Goal: Contribute content: Contribute content

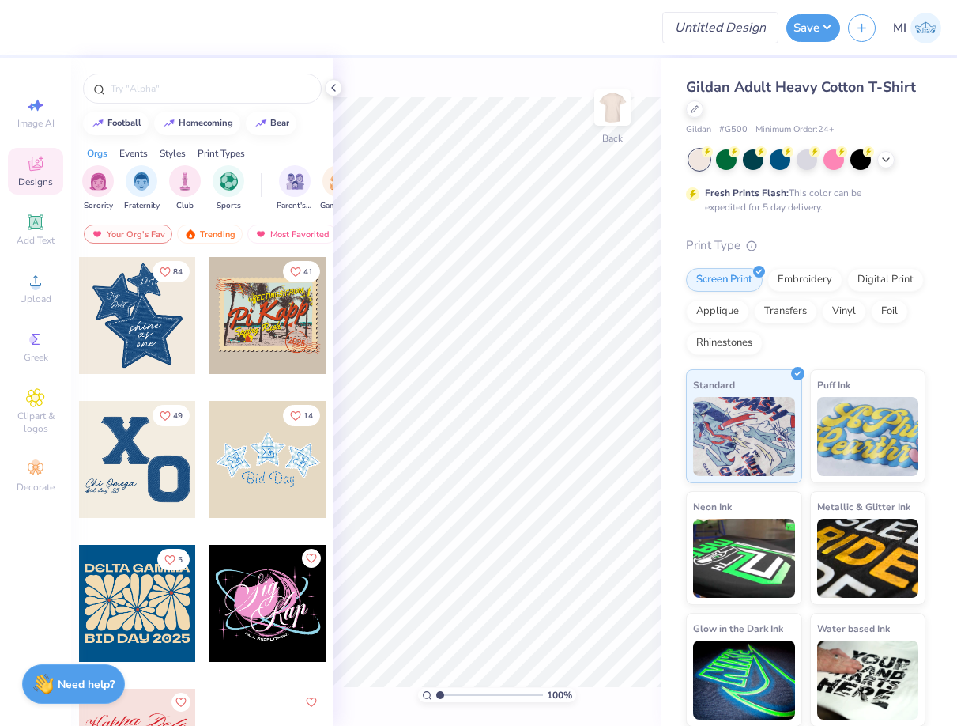
click at [723, 23] on input "Design Title" at bounding box center [721, 28] width 116 height 32
click at [562, 37] on div at bounding box center [339, 27] width 631 height 55
click at [740, 28] on input "Design Title" at bounding box center [739, 28] width 77 height 32
paste input "FPS240005"
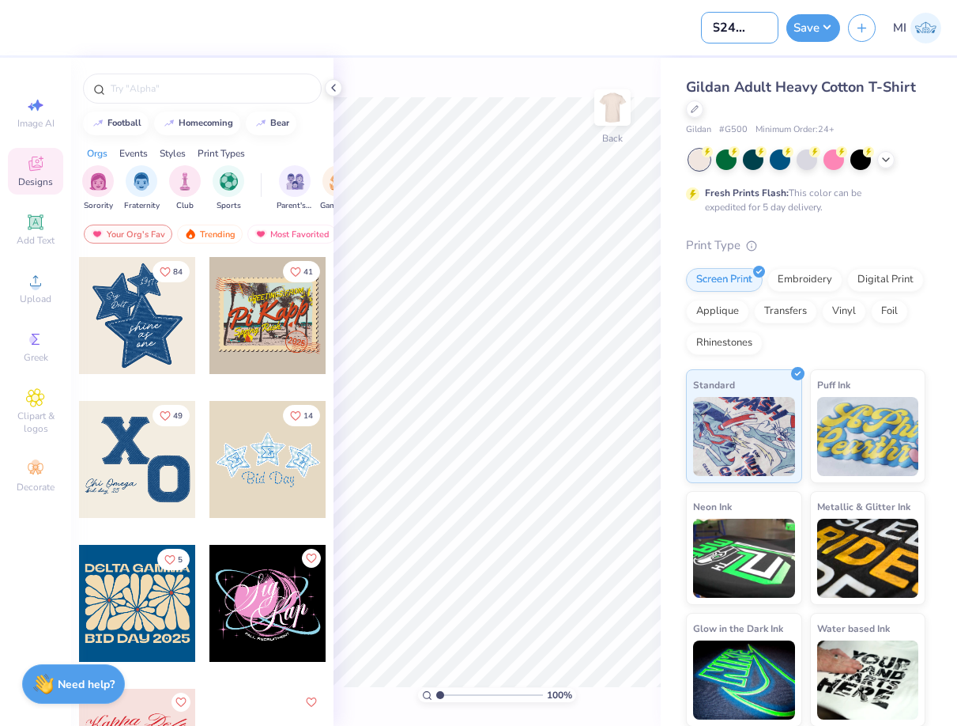
type input "FPS240005"
click at [558, 39] on div at bounding box center [359, 27] width 670 height 55
click at [330, 96] on div at bounding box center [333, 87] width 17 height 17
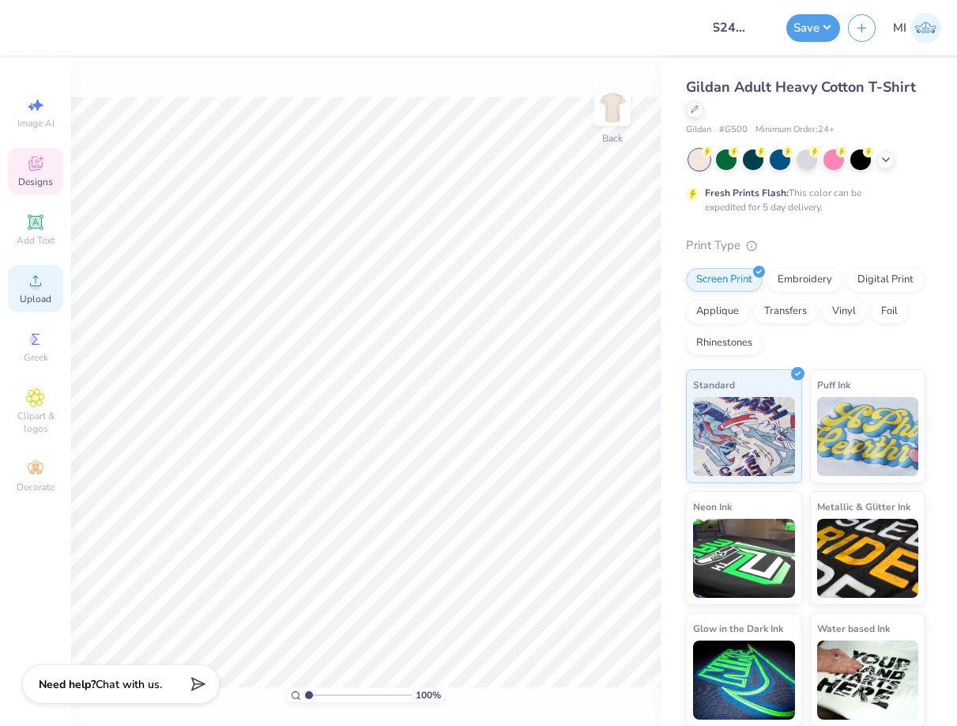
click at [47, 298] on span "Upload" at bounding box center [36, 299] width 32 height 13
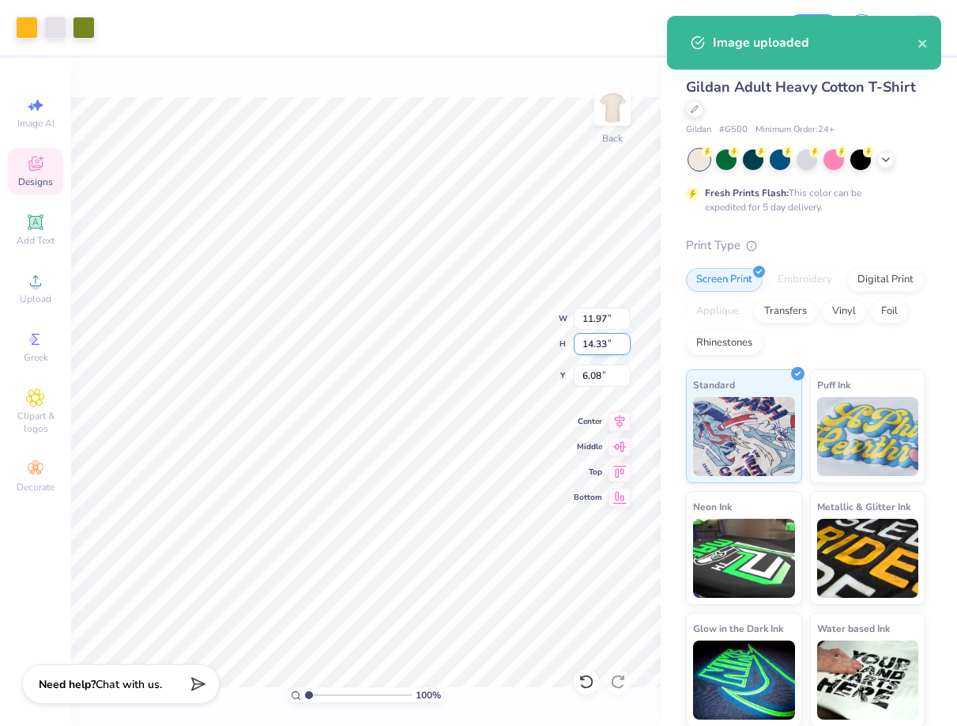
click at [606, 339] on input "14.33" at bounding box center [602, 344] width 57 height 22
click at [605, 339] on input "14.33" at bounding box center [602, 344] width 57 height 22
drag, startPoint x: 604, startPoint y: 339, endPoint x: 518, endPoint y: 342, distance: 86.2
click at [574, 342] on input "4" at bounding box center [602, 344] width 57 height 22
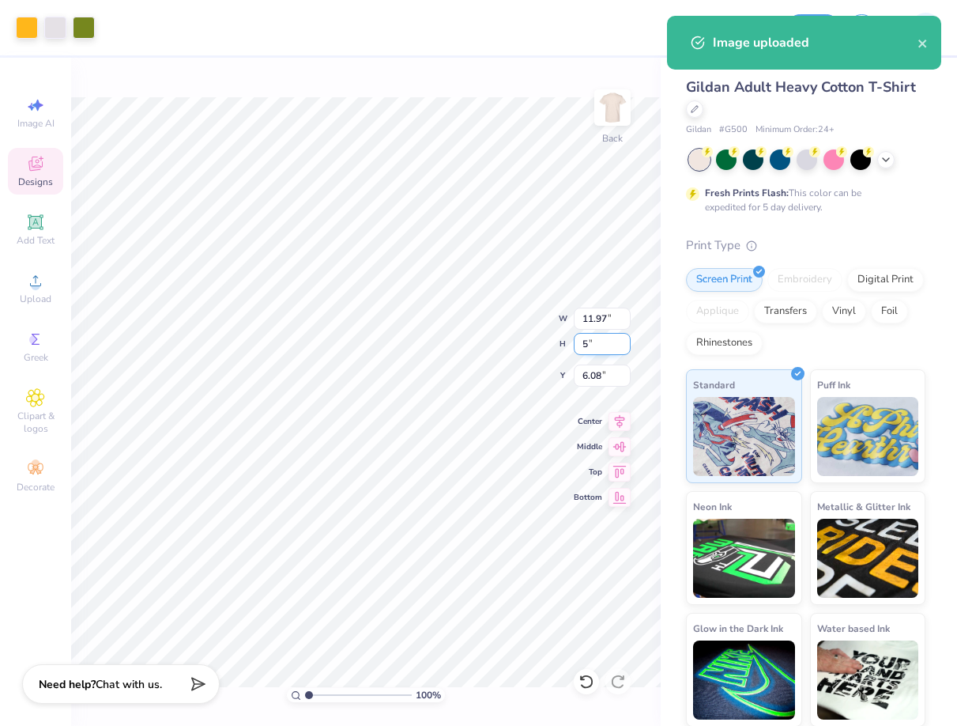
type input "5"
type input "4.17"
type input "5.00"
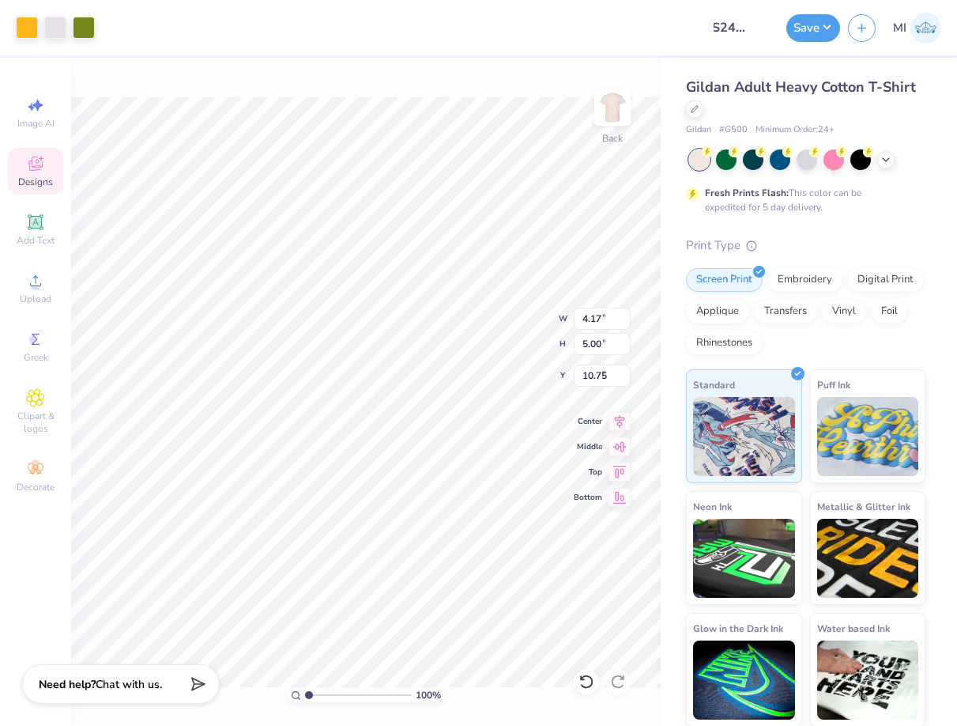
type input "4.01"
click at [31, 236] on span "Add Text" at bounding box center [36, 240] width 38 height 13
type input "6.00"
type input "1.74"
type input "12.38"
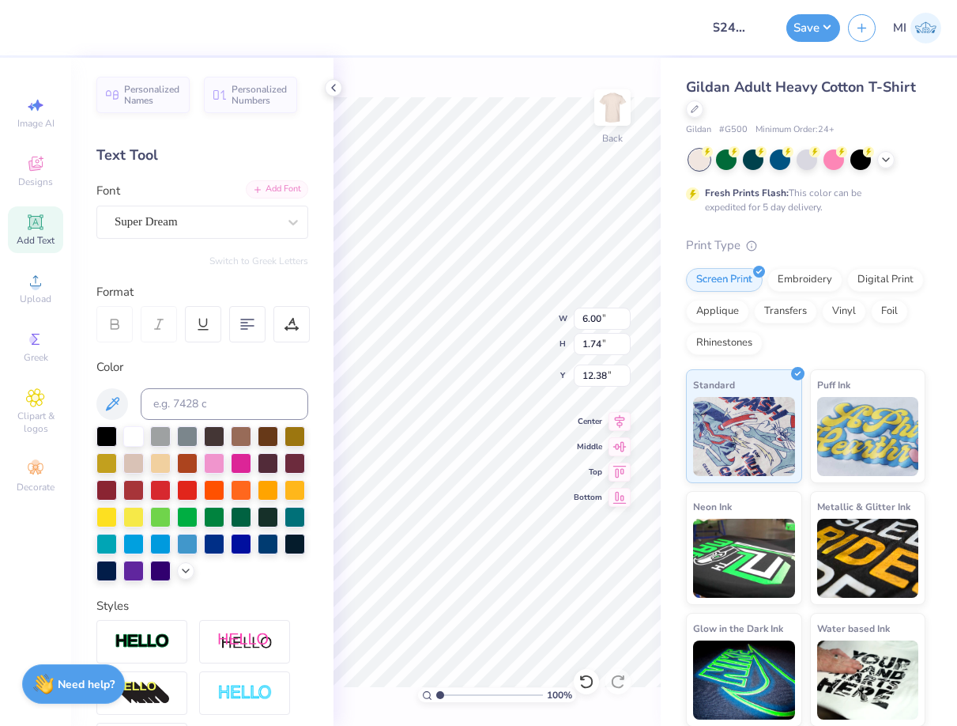
click at [281, 191] on div "Add Font" at bounding box center [277, 189] width 62 height 18
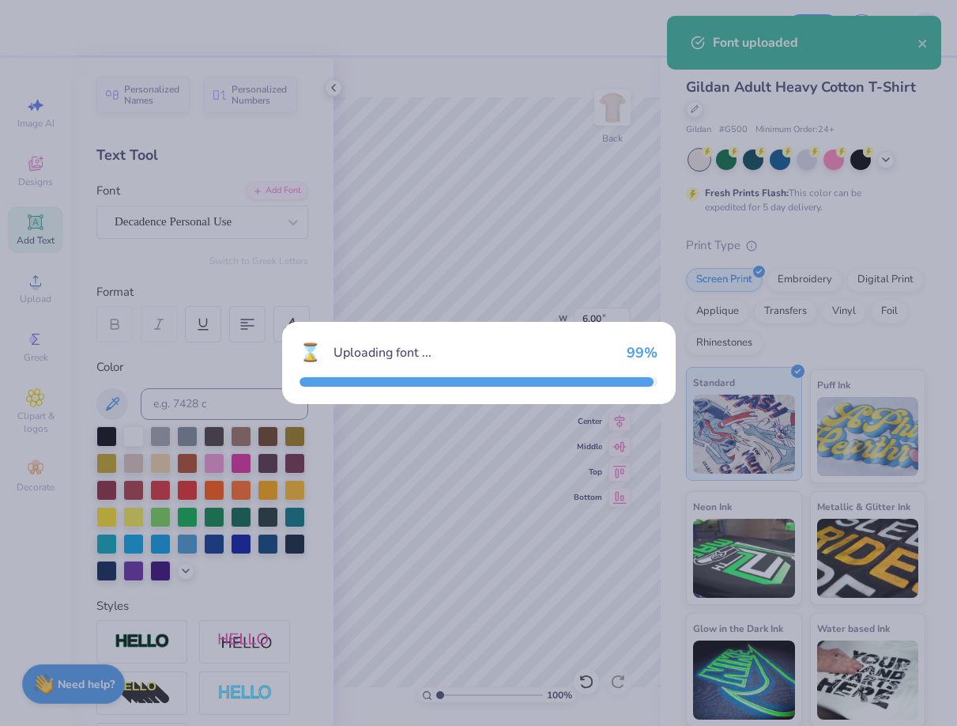
type input "9.68"
type input "2.50"
type input "12.00"
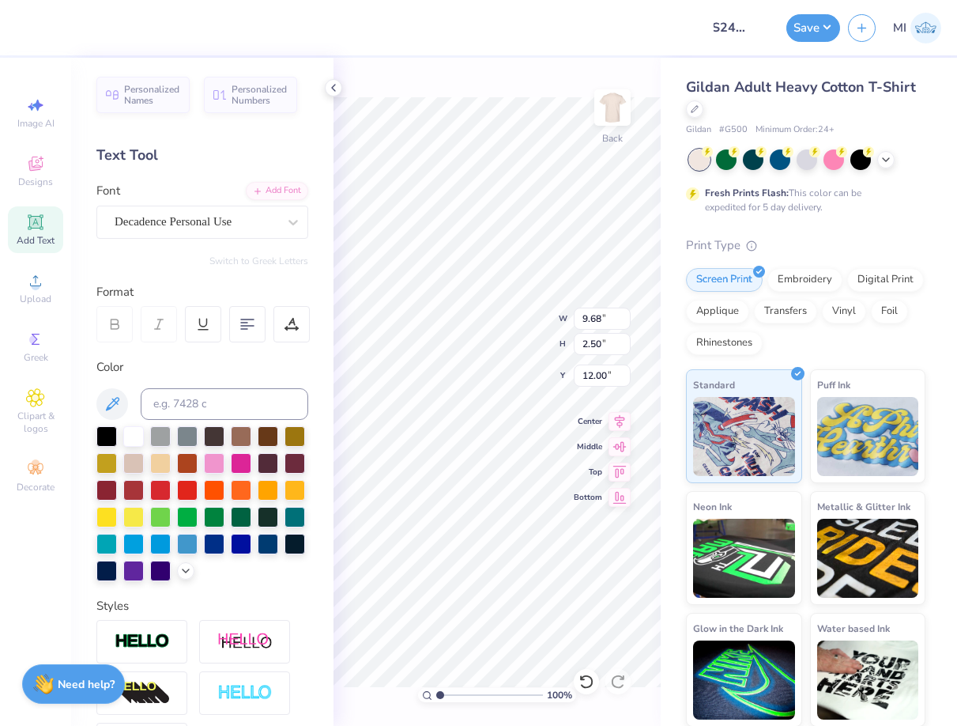
type textarea "Chi"
type input "3.88"
type input "2.19"
type input "14.91"
type textarea "Omega"
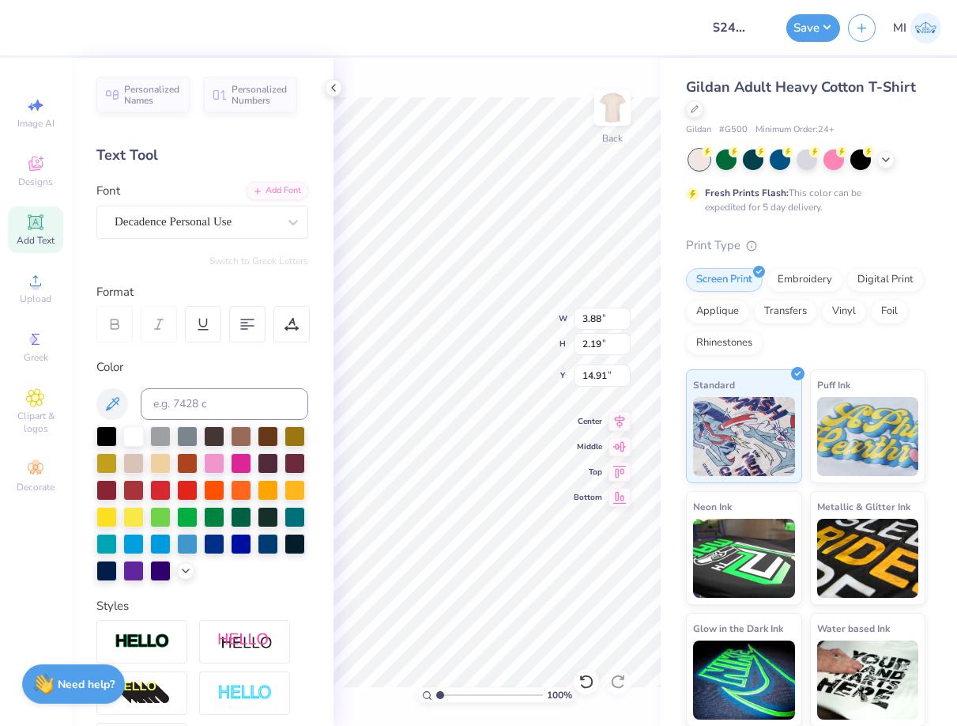
scroll to position [0, 2]
type input "12.99"
type input "3.57"
type input "2.01"
type input "13.17"
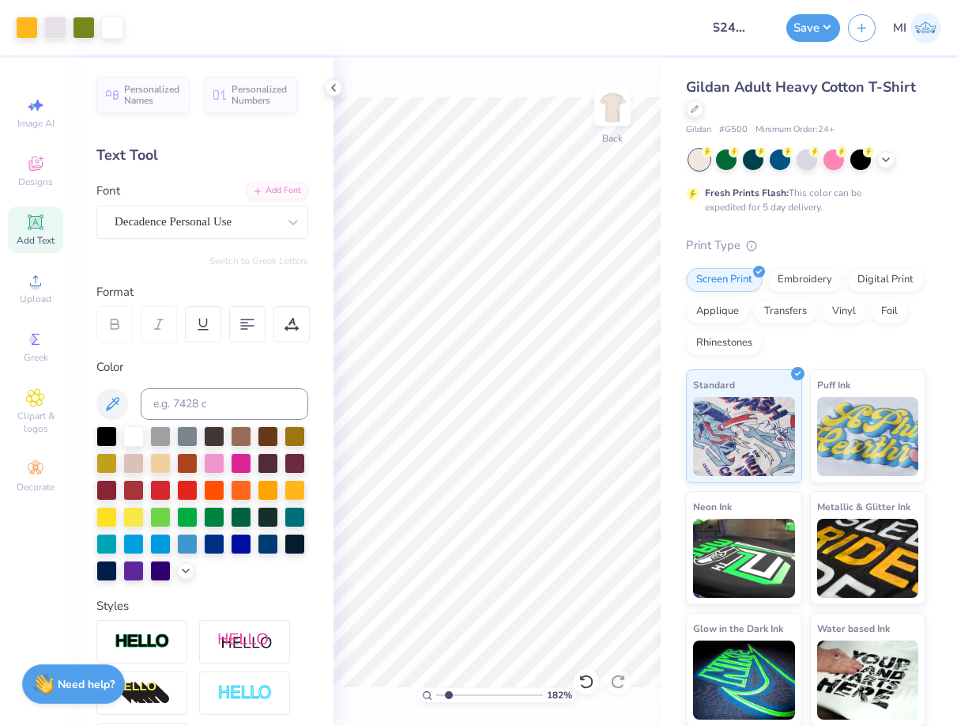
drag, startPoint x: 445, startPoint y: 699, endPoint x: 448, endPoint y: 689, distance: 10.0
click at [449, 700] on input "range" at bounding box center [489, 695] width 107 height 14
type input "1.82"
click at [334, 89] on icon at bounding box center [333, 87] width 13 height 13
type input "13.61"
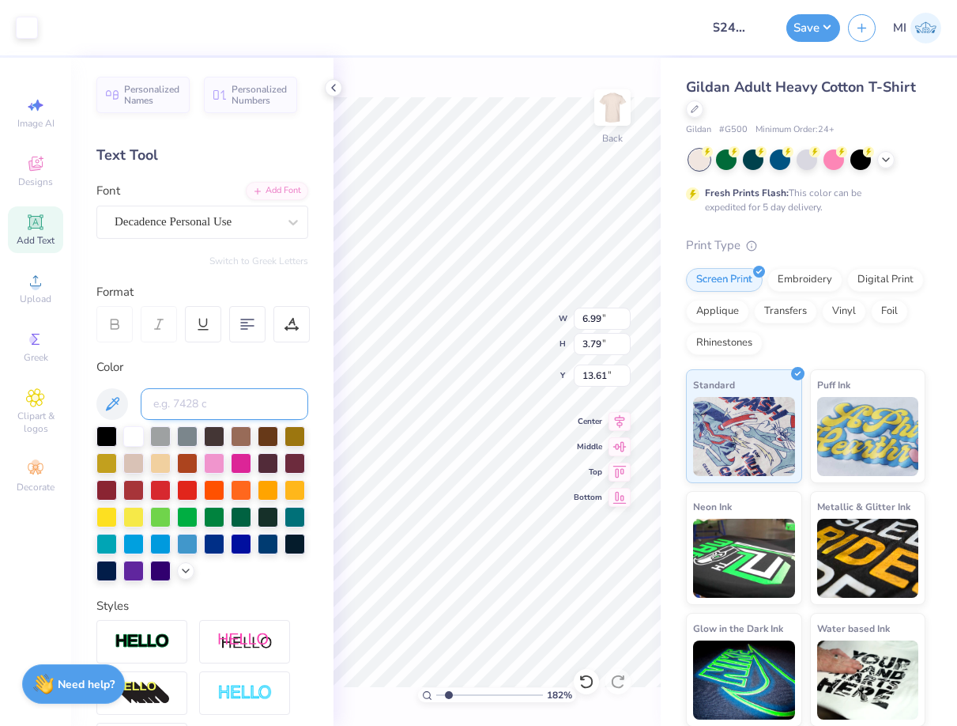
click at [240, 404] on input at bounding box center [225, 404] width 168 height 32
click at [34, 20] on div at bounding box center [27, 26] width 22 height 22
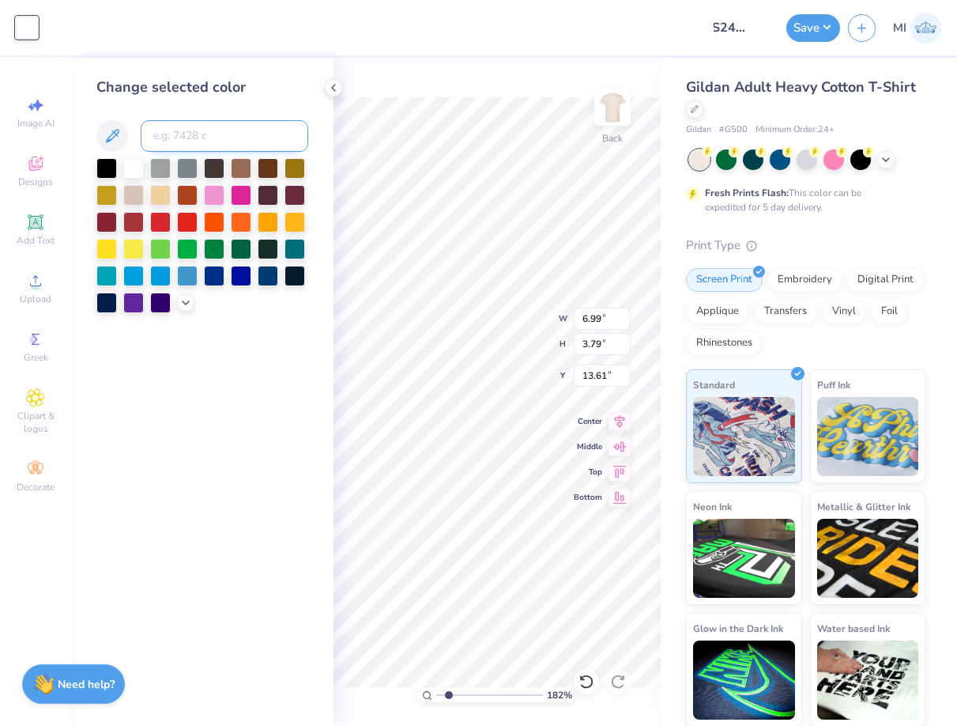
click at [272, 150] on input at bounding box center [225, 136] width 168 height 32
type input "7496"
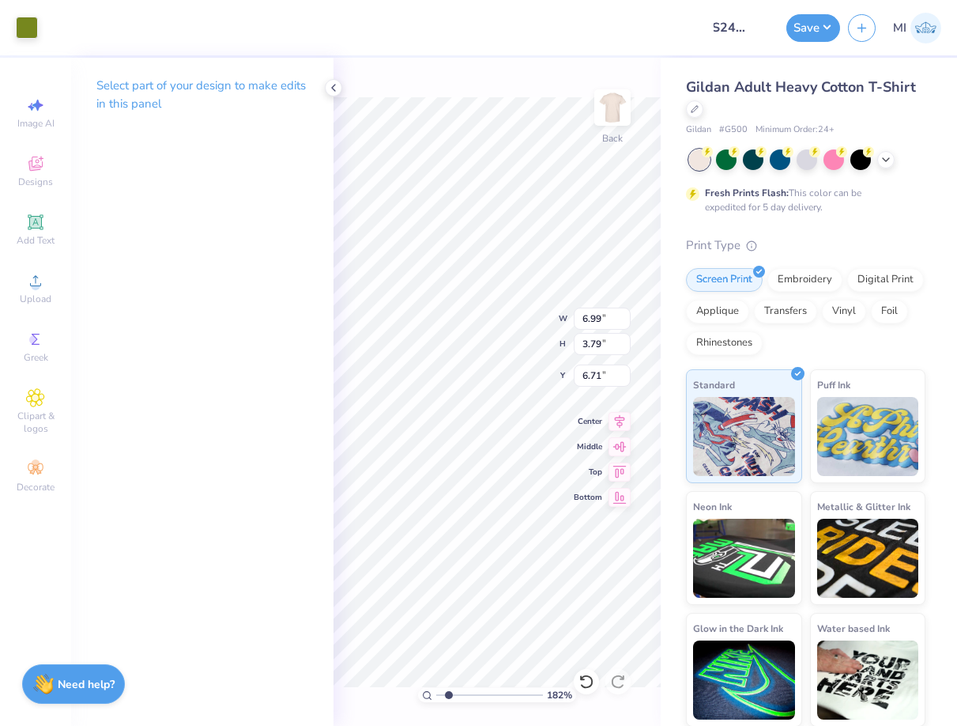
type input "6.71"
click at [327, 88] on icon at bounding box center [333, 87] width 13 height 13
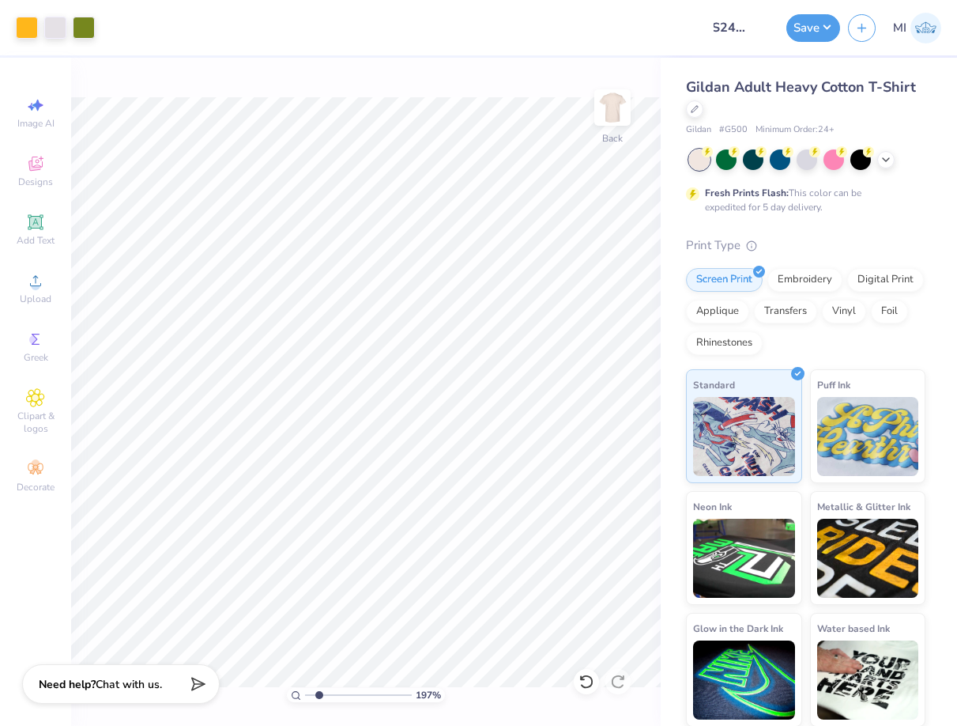
drag, startPoint x: 343, startPoint y: 694, endPoint x: 319, endPoint y: 695, distance: 23.7
click at [319, 695] on input "range" at bounding box center [358, 695] width 107 height 14
type input "1.97"
type input "8.72"
type input "4.73"
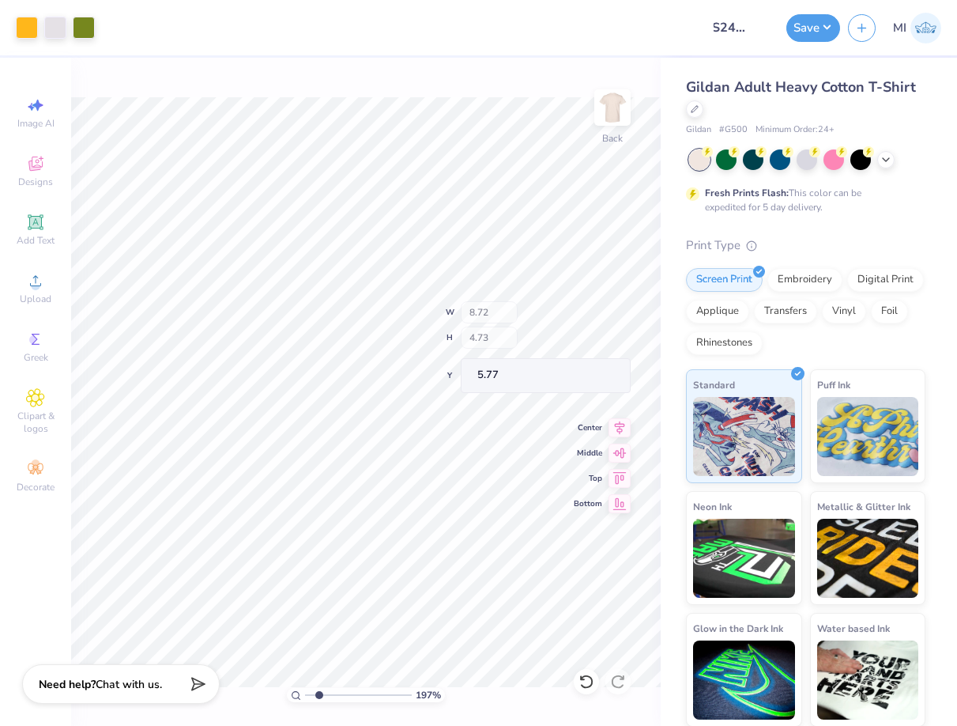
type input "5.04"
type input "5.13"
click at [41, 231] on icon at bounding box center [35, 222] width 19 height 19
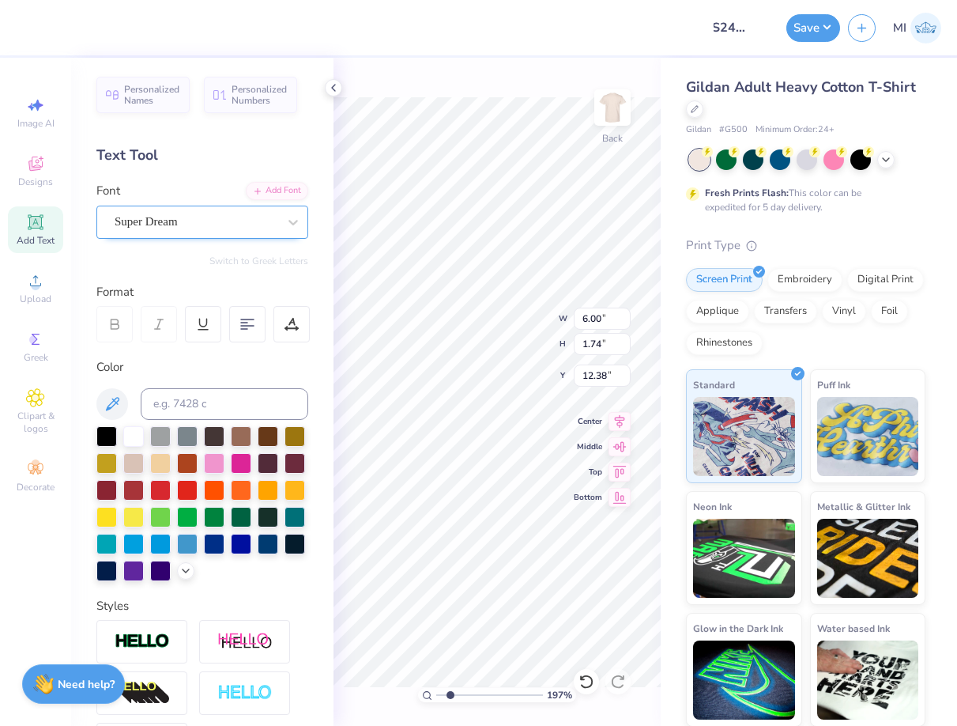
click at [264, 223] on div "Super Dream" at bounding box center [196, 222] width 166 height 25
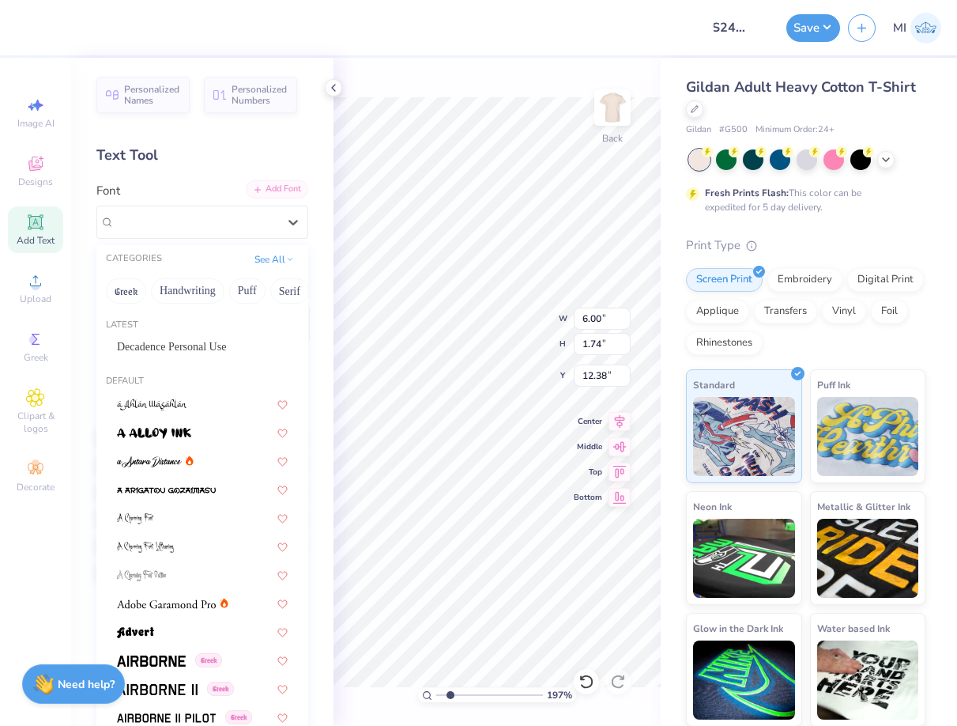
click at [274, 185] on div "Add Font" at bounding box center [277, 189] width 62 height 18
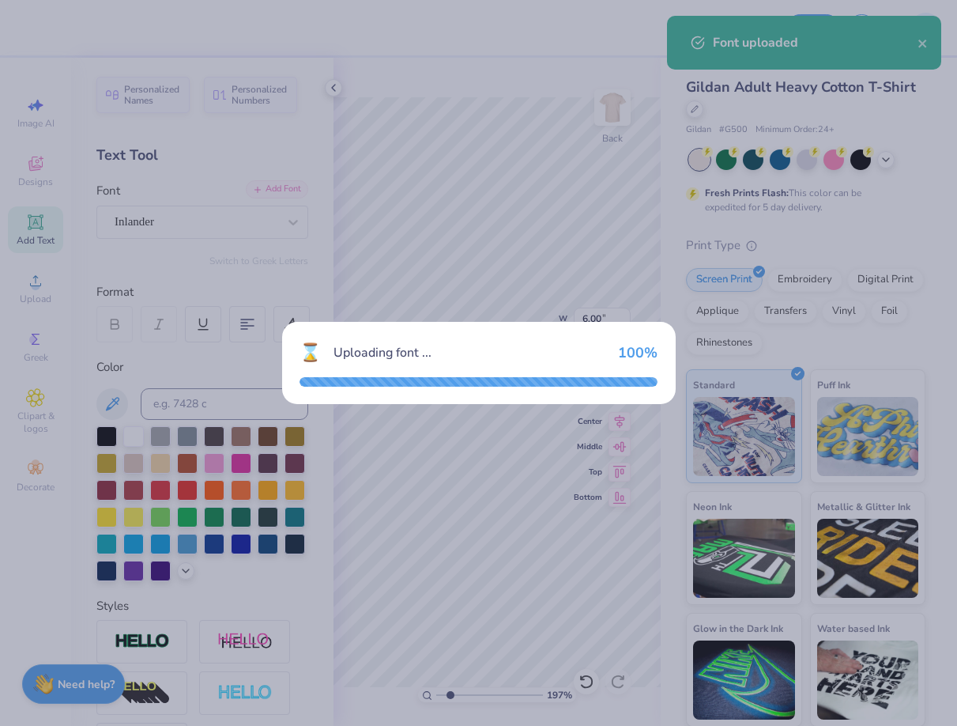
type input "6.75"
type input "1.75"
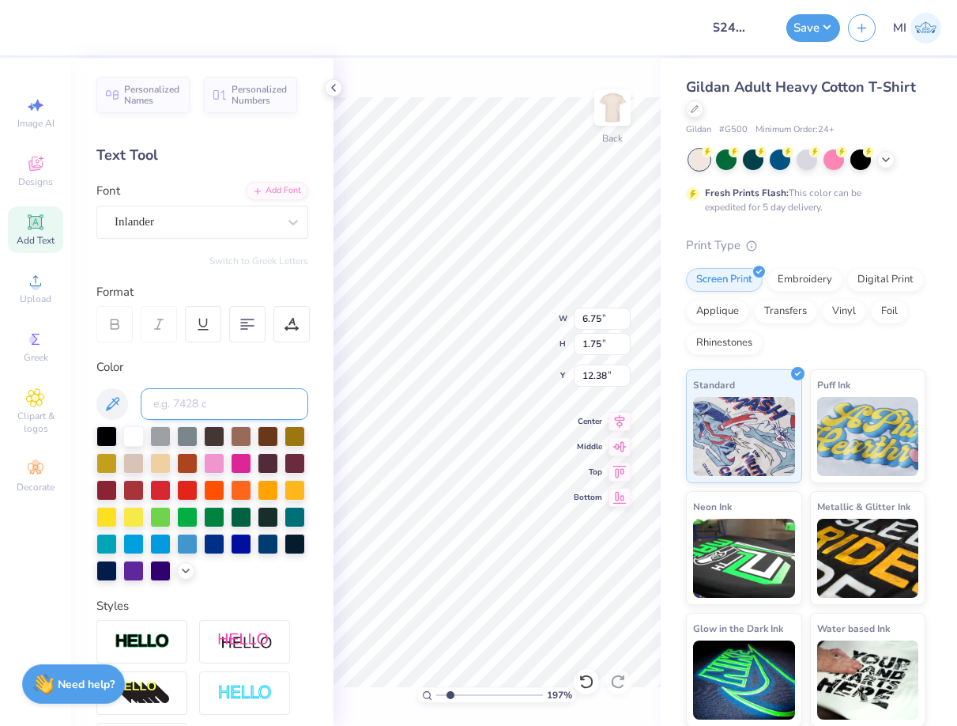
click at [242, 406] on input at bounding box center [225, 404] width 168 height 32
type input "1235"
type input "2.66"
type input "0.69"
type input "11.62"
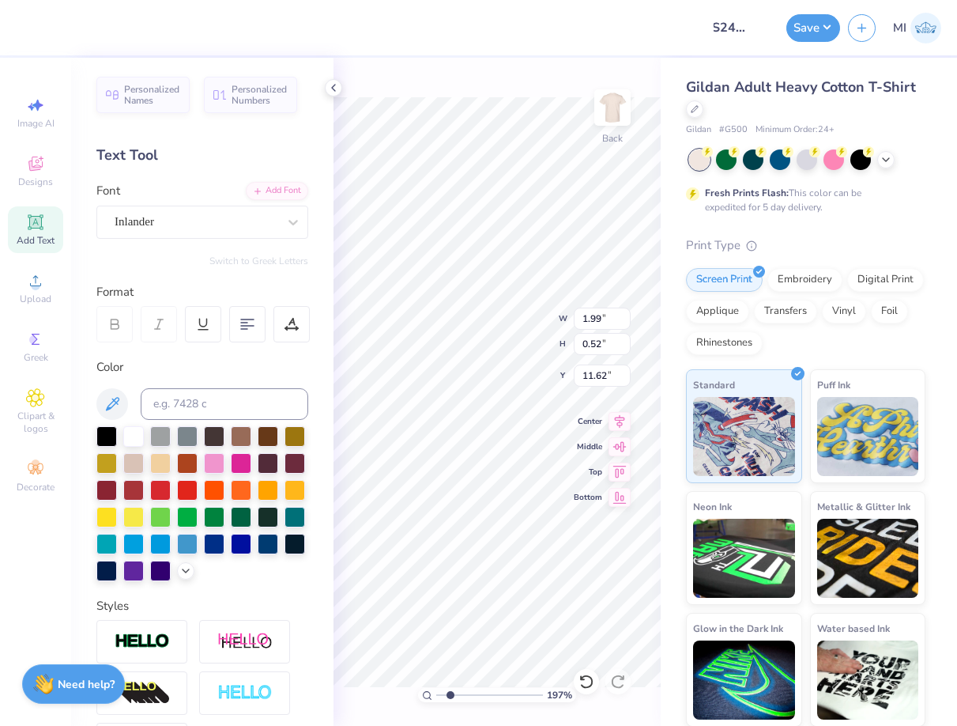
type input "1.99"
type input "0.52"
type input "9.34"
type textarea "P"
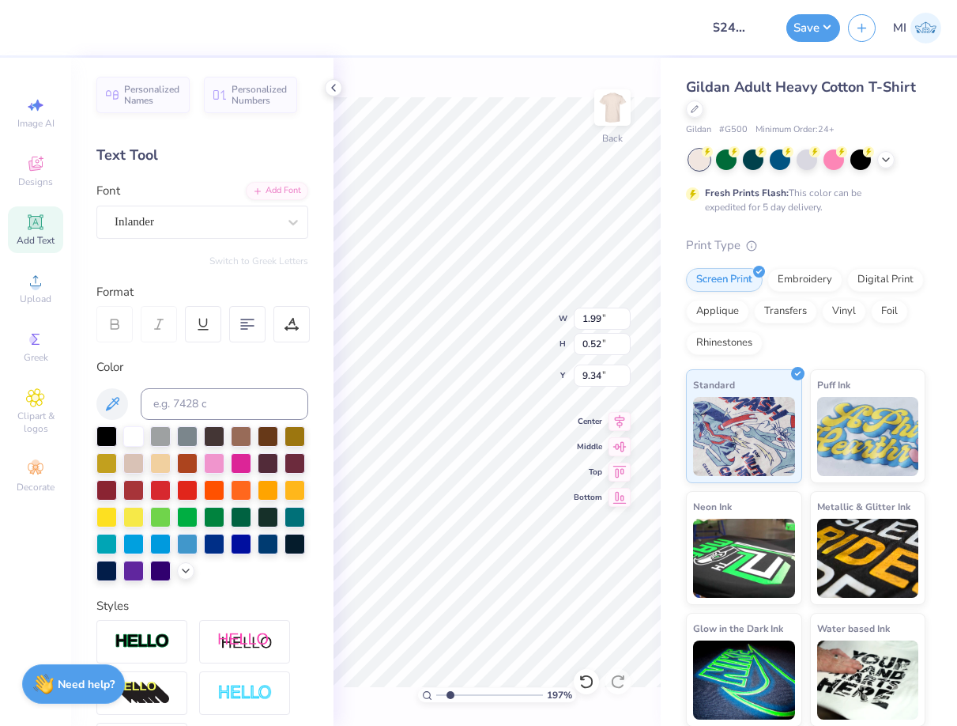
type textarea "A"
type textarea "PARENT'S"
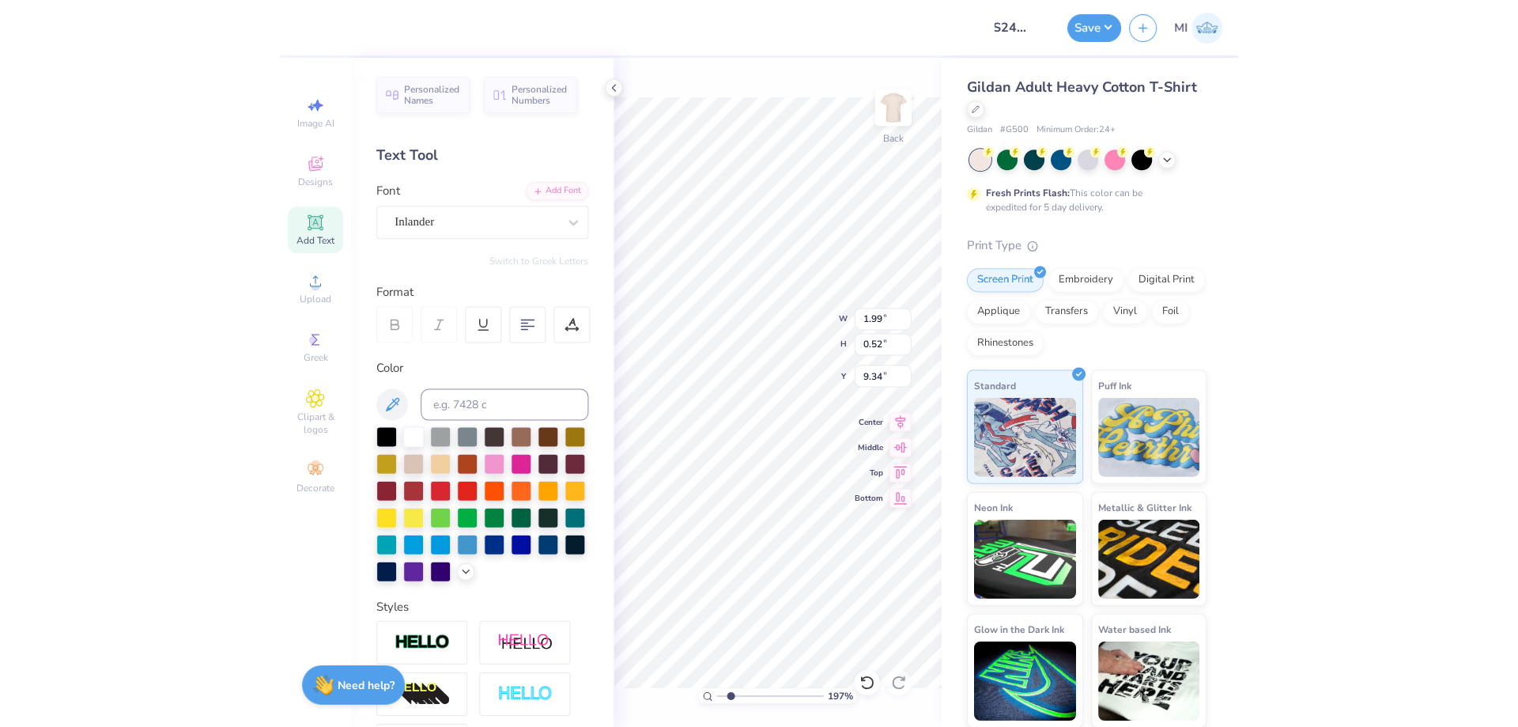
scroll to position [0, 2]
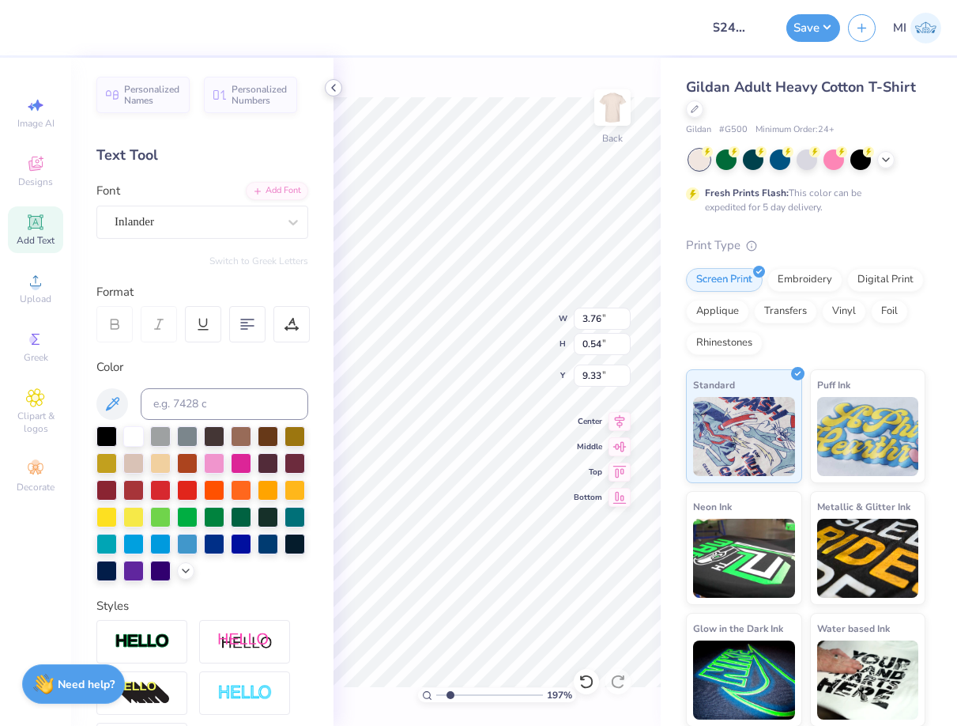
click at [335, 84] on icon at bounding box center [333, 87] width 13 height 13
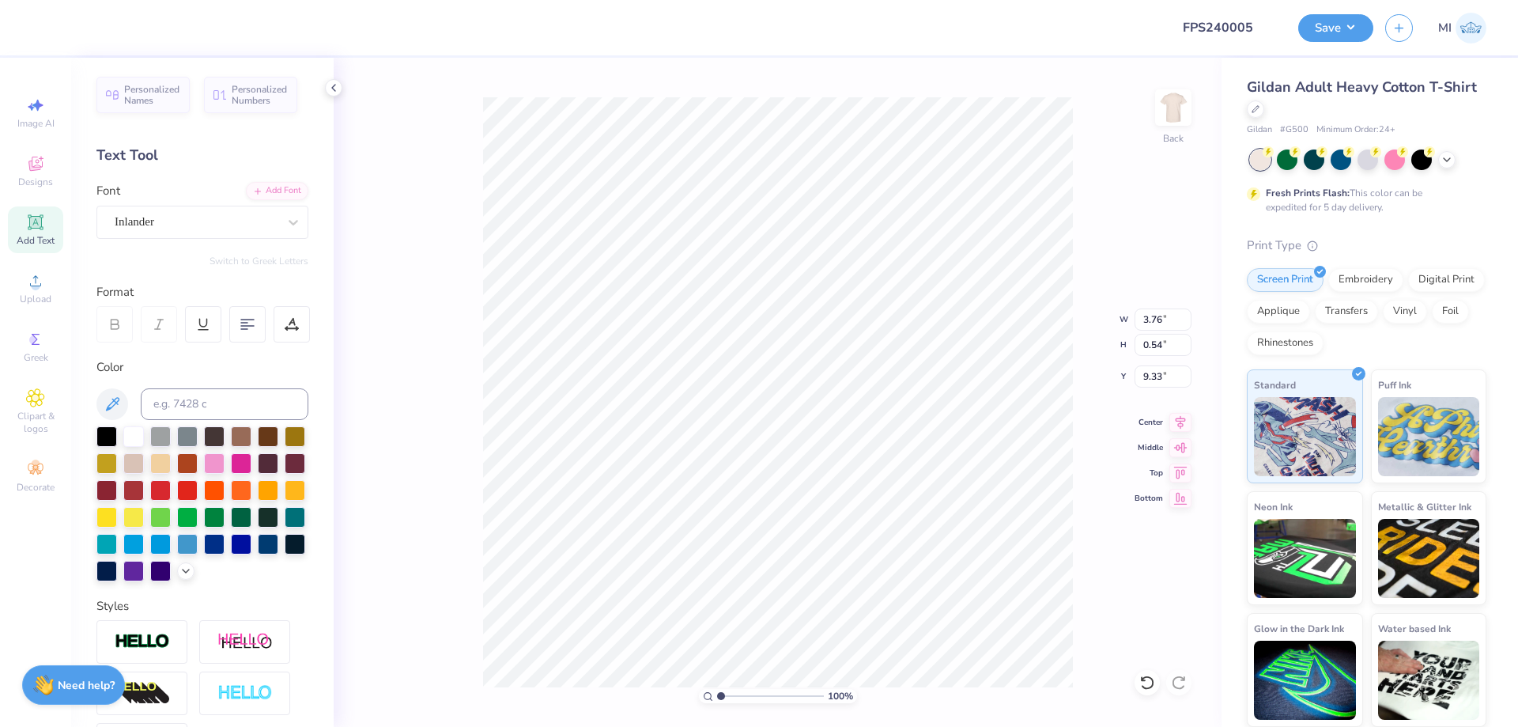
scroll to position [0, 0]
drag, startPoint x: 735, startPoint y: 699, endPoint x: 715, endPoint y: 697, distance: 20.7
click at [717, 697] on input "range" at bounding box center [770, 696] width 107 height 14
type input "2.15"
click at [733, 694] on input "range" at bounding box center [770, 696] width 107 height 14
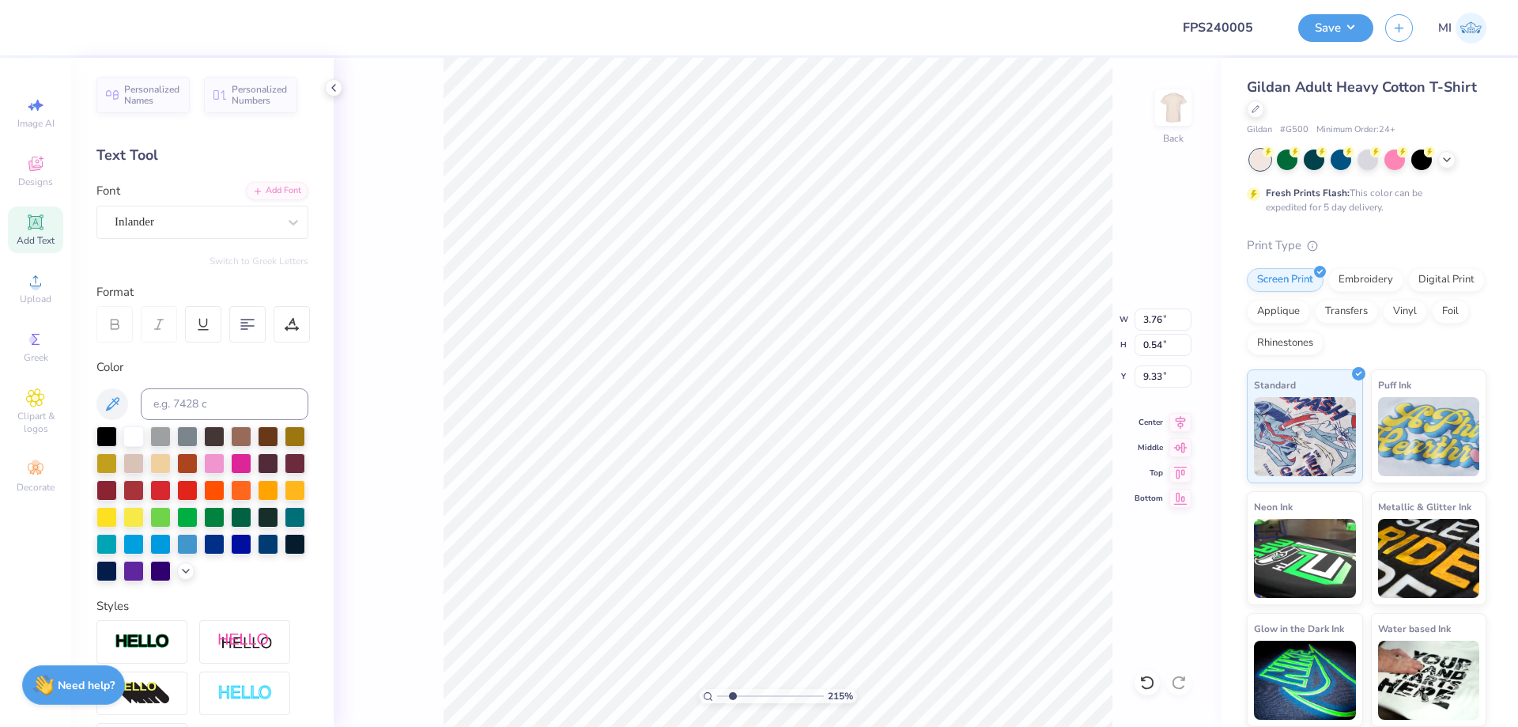
type input "9.31"
type input "3.44"
type input "0.49"
type input "9.36"
type textarea "WEEKEND"
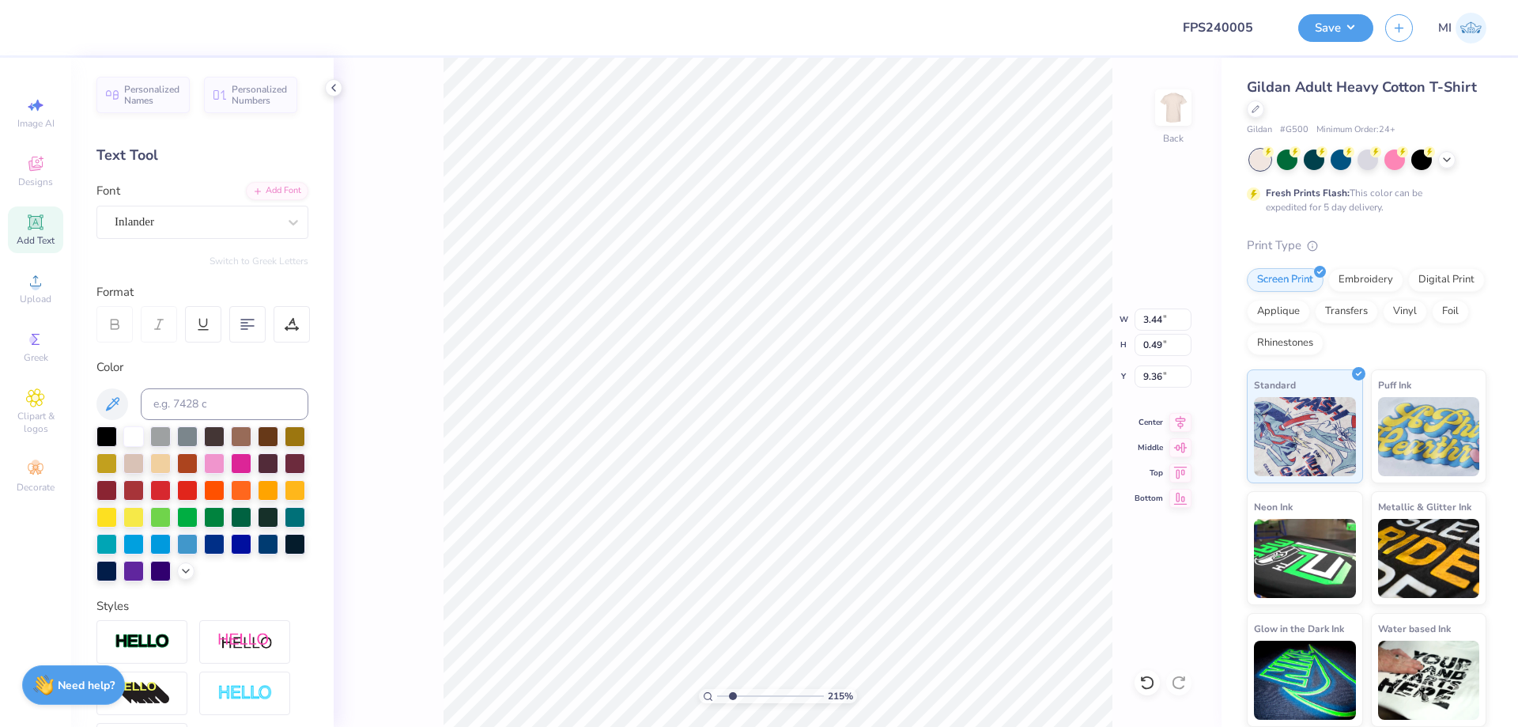
scroll to position [0, 2]
type input "5.49"
type textarea "2025"
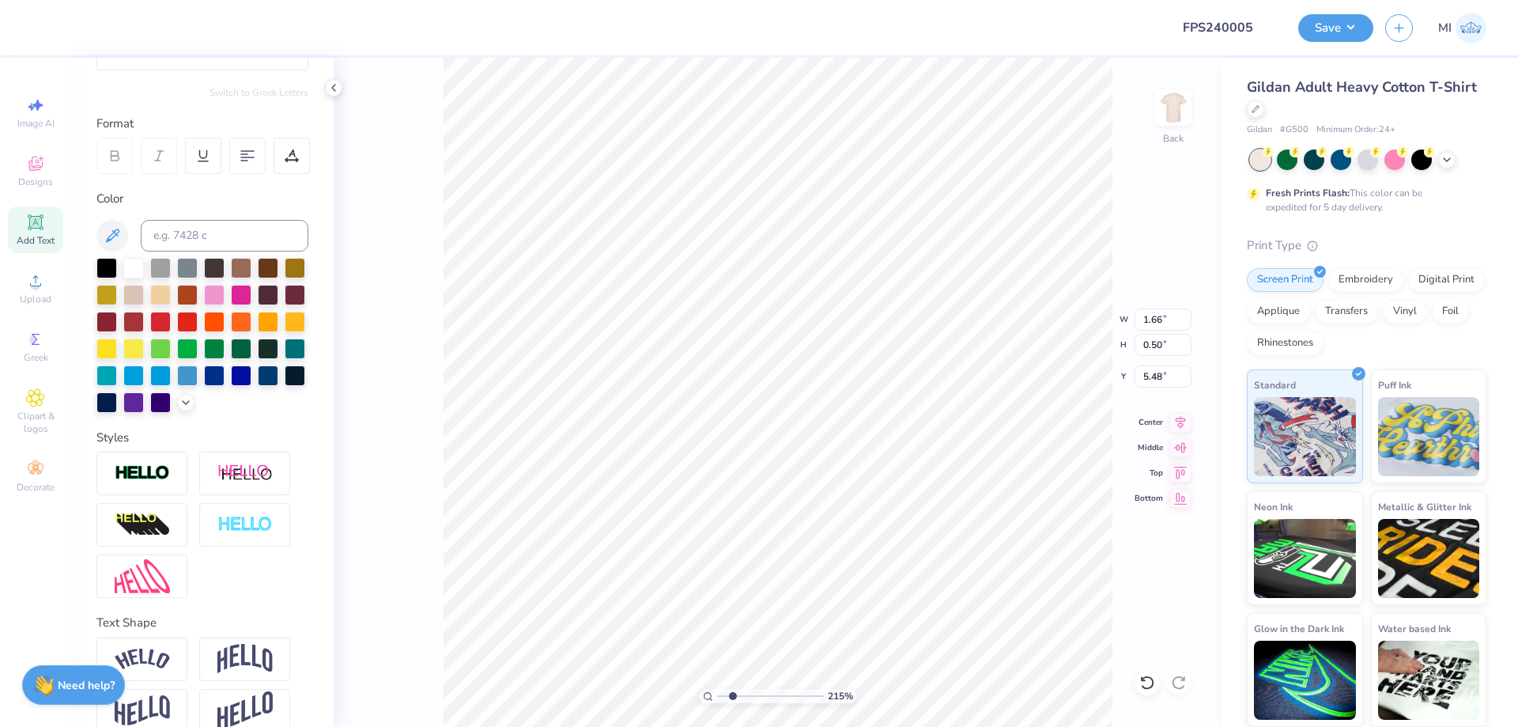
scroll to position [195, 0]
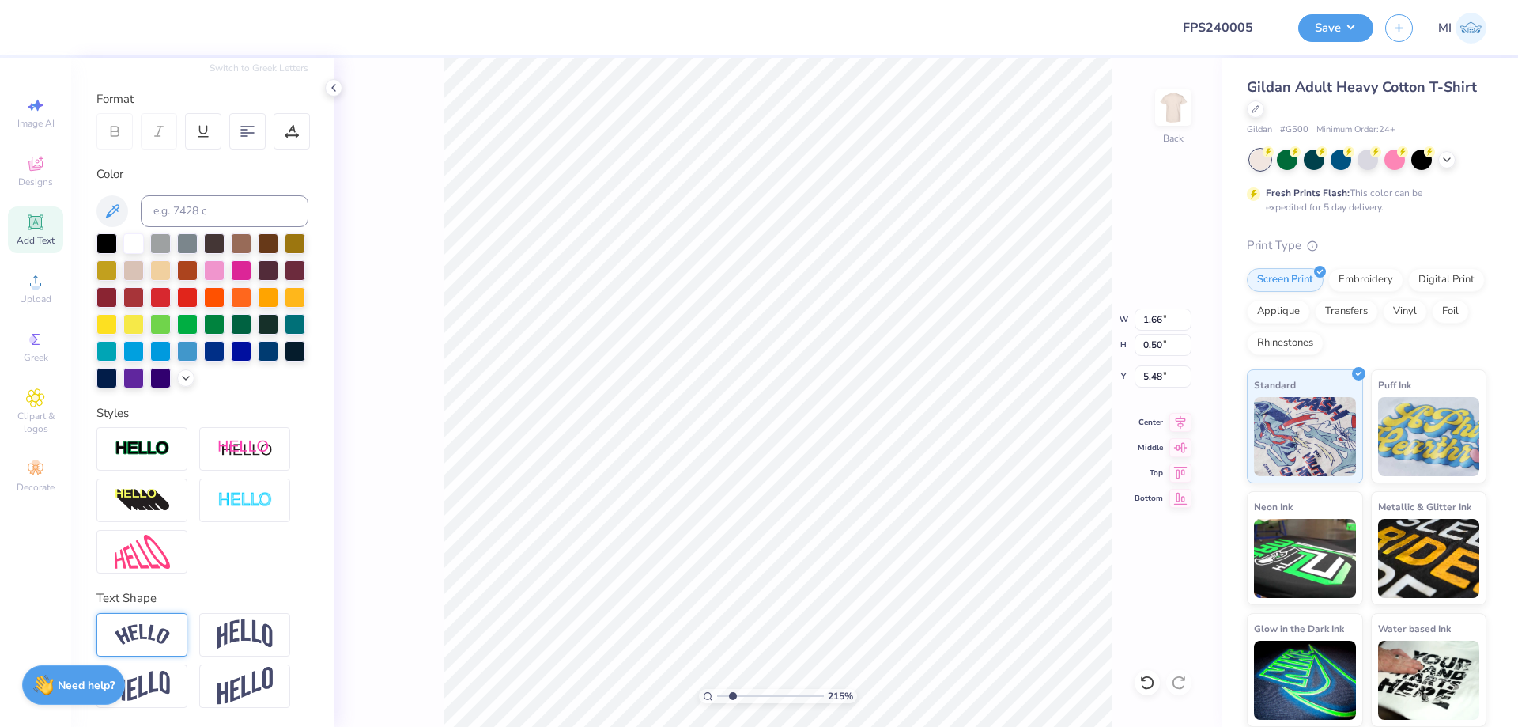
click at [151, 623] on div at bounding box center [141, 634] width 91 height 43
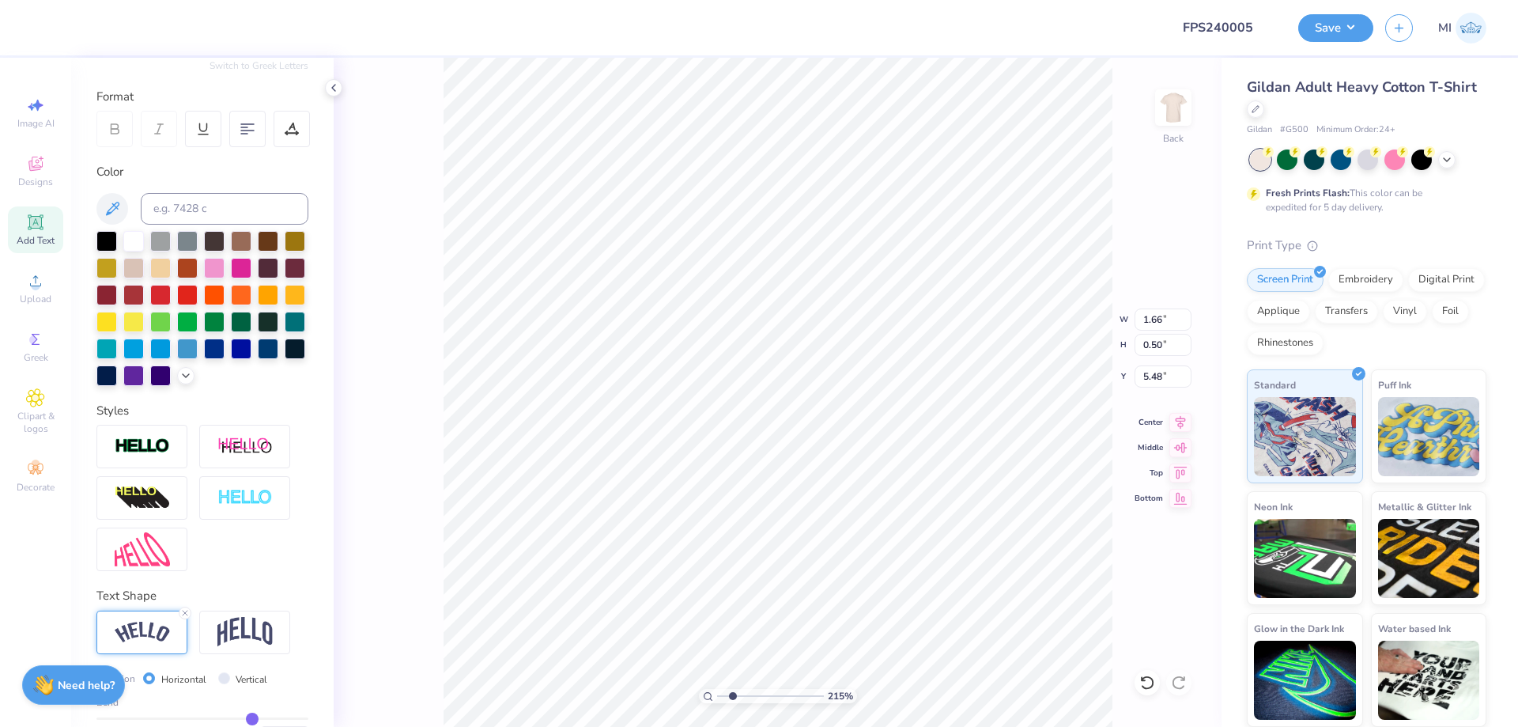
type input "2.25"
type input "0.70"
type input "5.38"
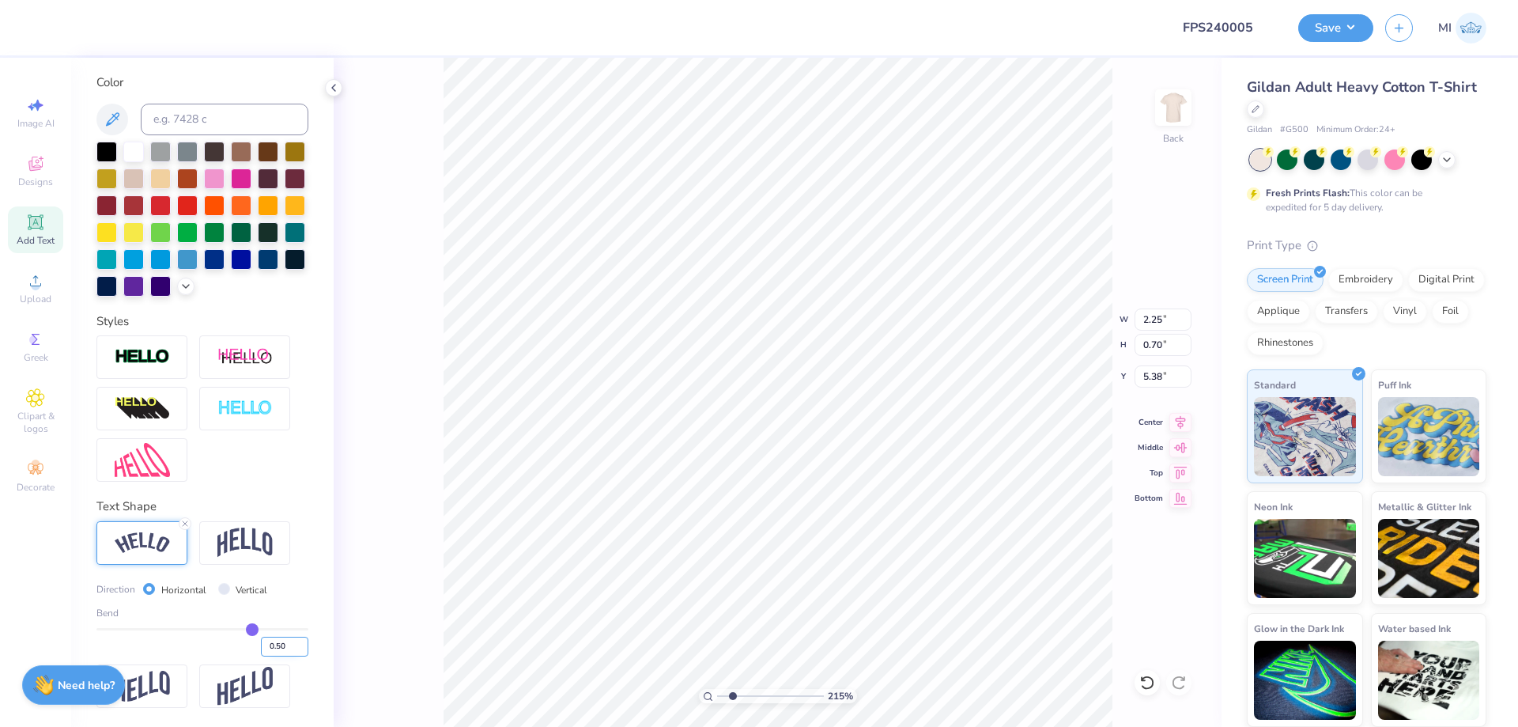
drag, startPoint x: 287, startPoint y: 644, endPoint x: 278, endPoint y: 644, distance: 9.5
click at [278, 644] on input "0.50" at bounding box center [284, 646] width 47 height 20
type input "0.30"
type input "0.3"
type input "2.01"
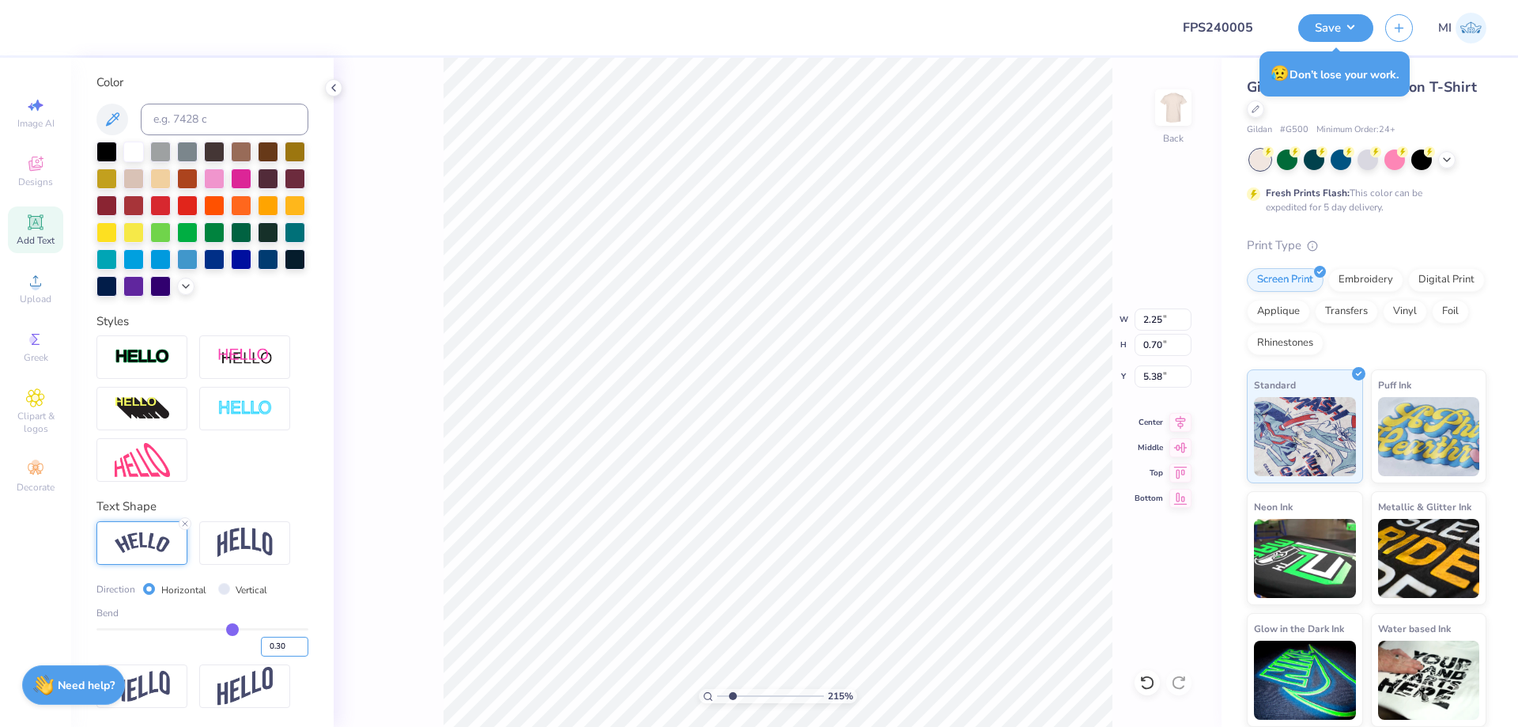
type input "0.55"
type input "5.45"
type input "1.84"
type input "1.15"
type input "5.17"
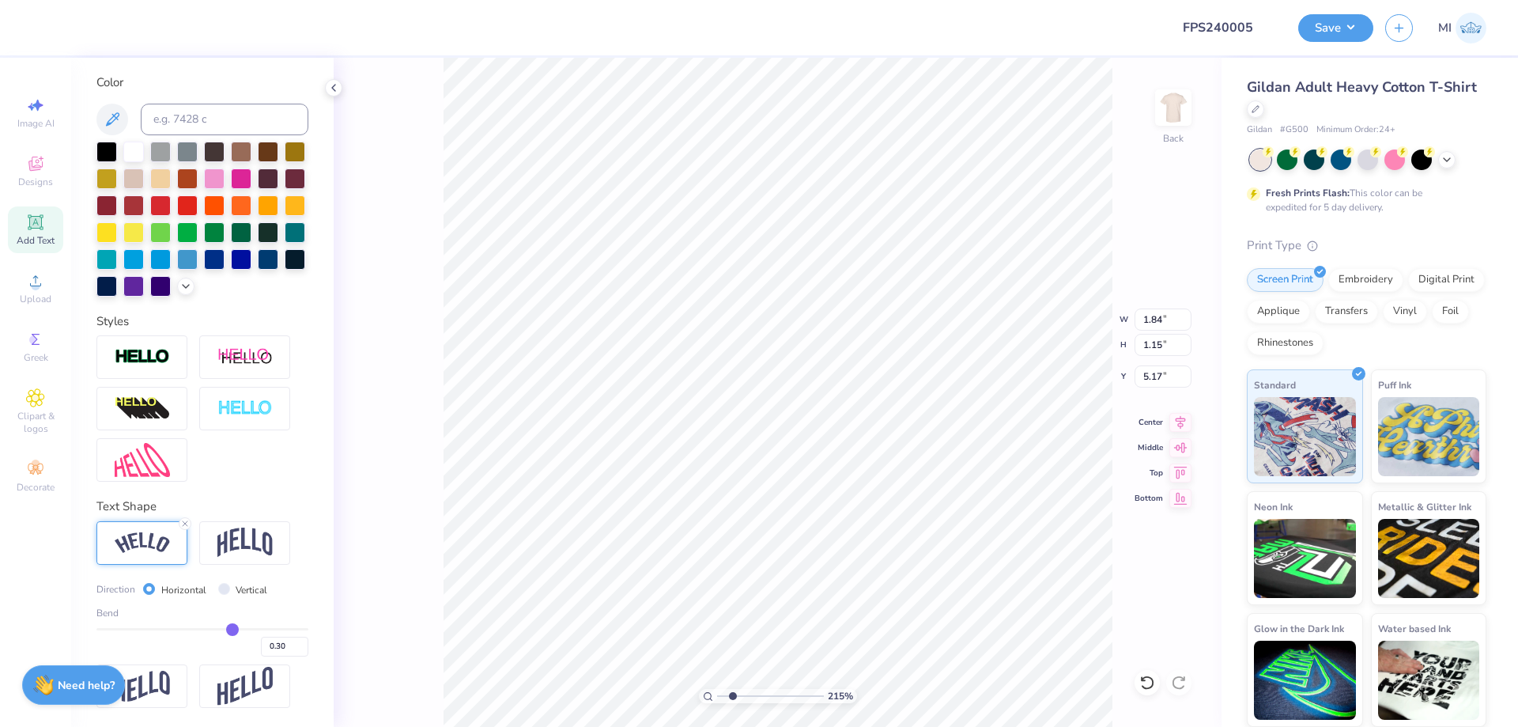
type input "1.56"
type input "0.98"
type input "5.71"
type input "1.61"
type input "1.01"
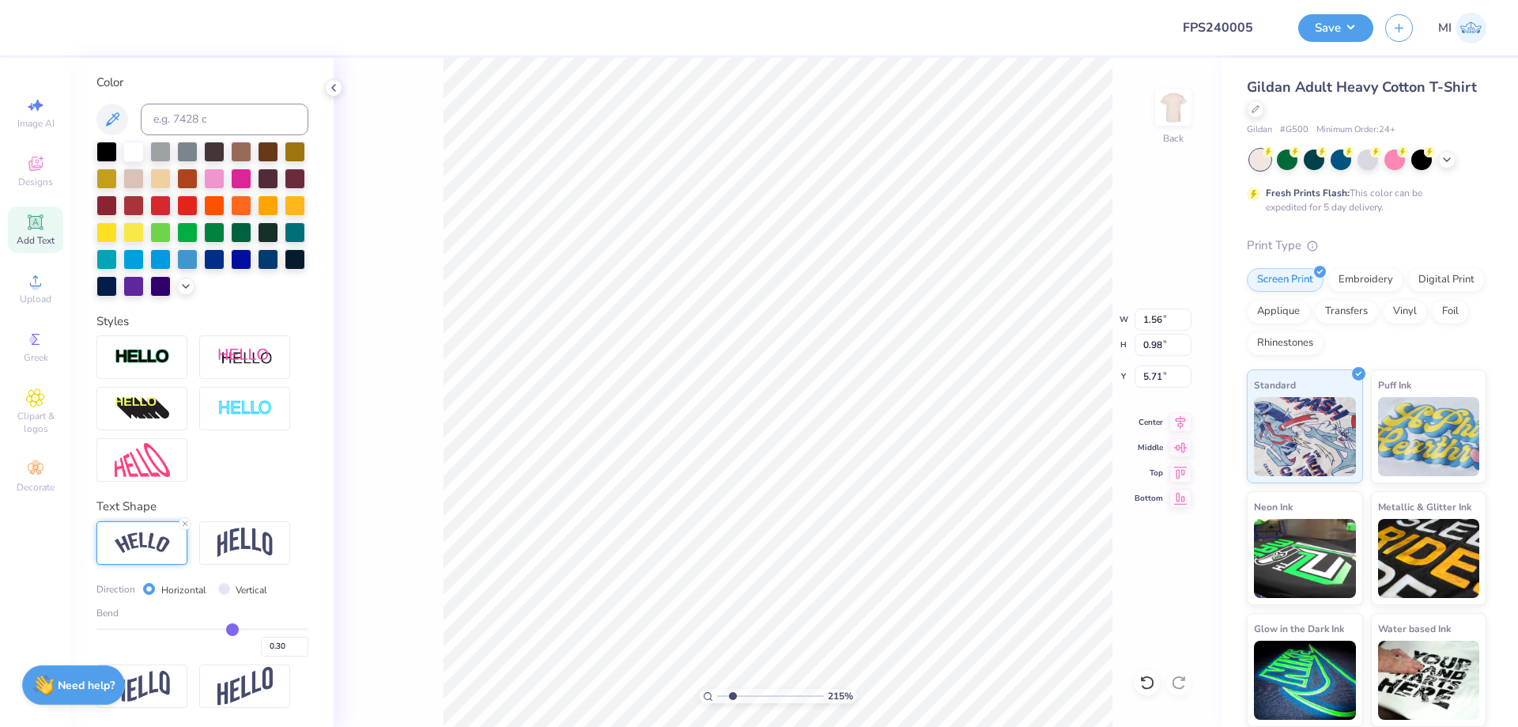
type input "5.70"
drag, startPoint x: 740, startPoint y: 691, endPoint x: 689, endPoint y: 697, distance: 51.7
type input "1"
click at [717, 697] on input "range" at bounding box center [770, 696] width 107 height 14
drag, startPoint x: 1171, startPoint y: 305, endPoint x: 1163, endPoint y: 320, distance: 17.0
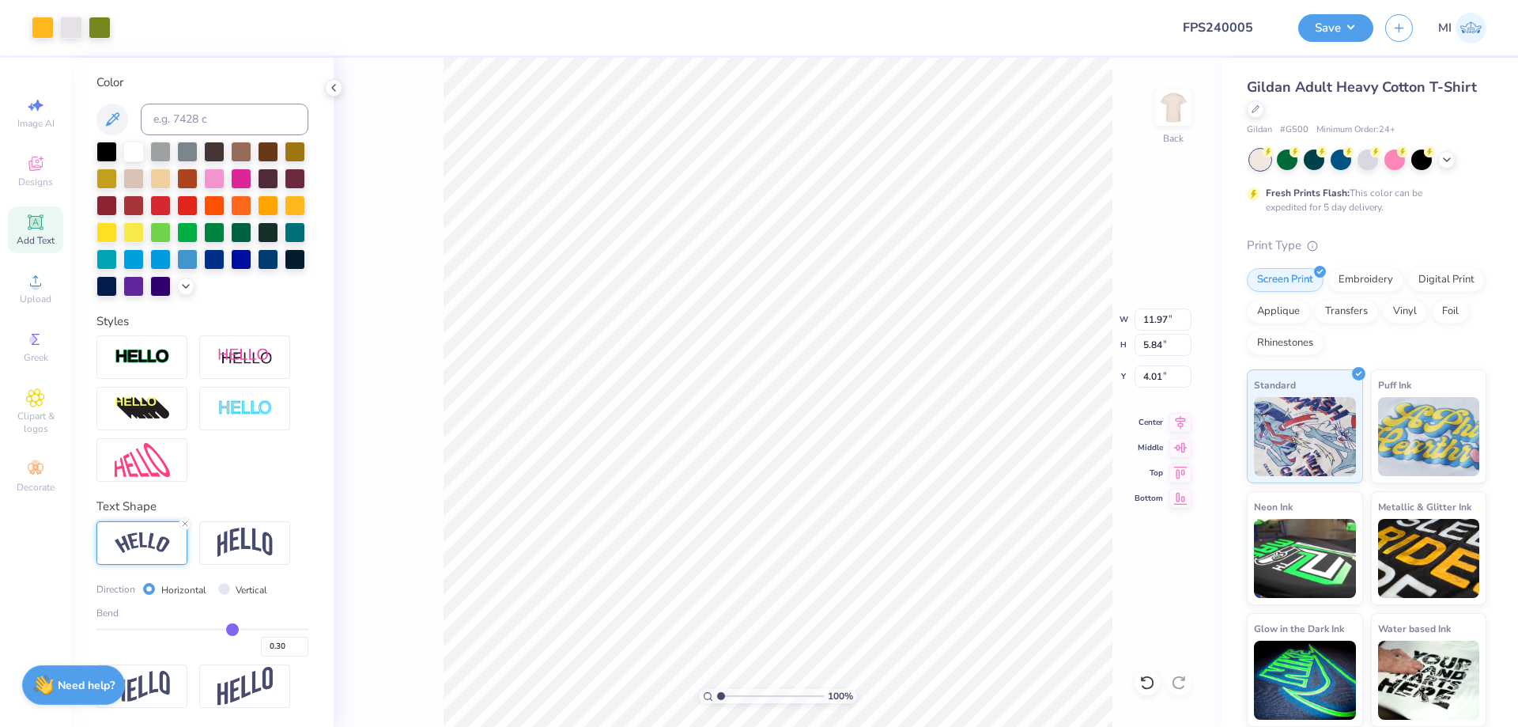
click at [957, 308] on div "100 % Back W 11.97 11.97 " H 5.84 5.84 " Y 4.01 4.01 " Center Middle Top Bottom" at bounding box center [778, 392] width 888 height 669
click at [957, 318] on div "100 % Back W 11.97 11.97 " H 5.84 5.84 " Y 4.01 4.01 " Center Middle Top Bottom" at bounding box center [778, 392] width 888 height 669
drag, startPoint x: 1169, startPoint y: 320, endPoint x: 1125, endPoint y: 319, distance: 44.3
click at [957, 319] on input "11.97" at bounding box center [1163, 319] width 57 height 22
type input "11.50"
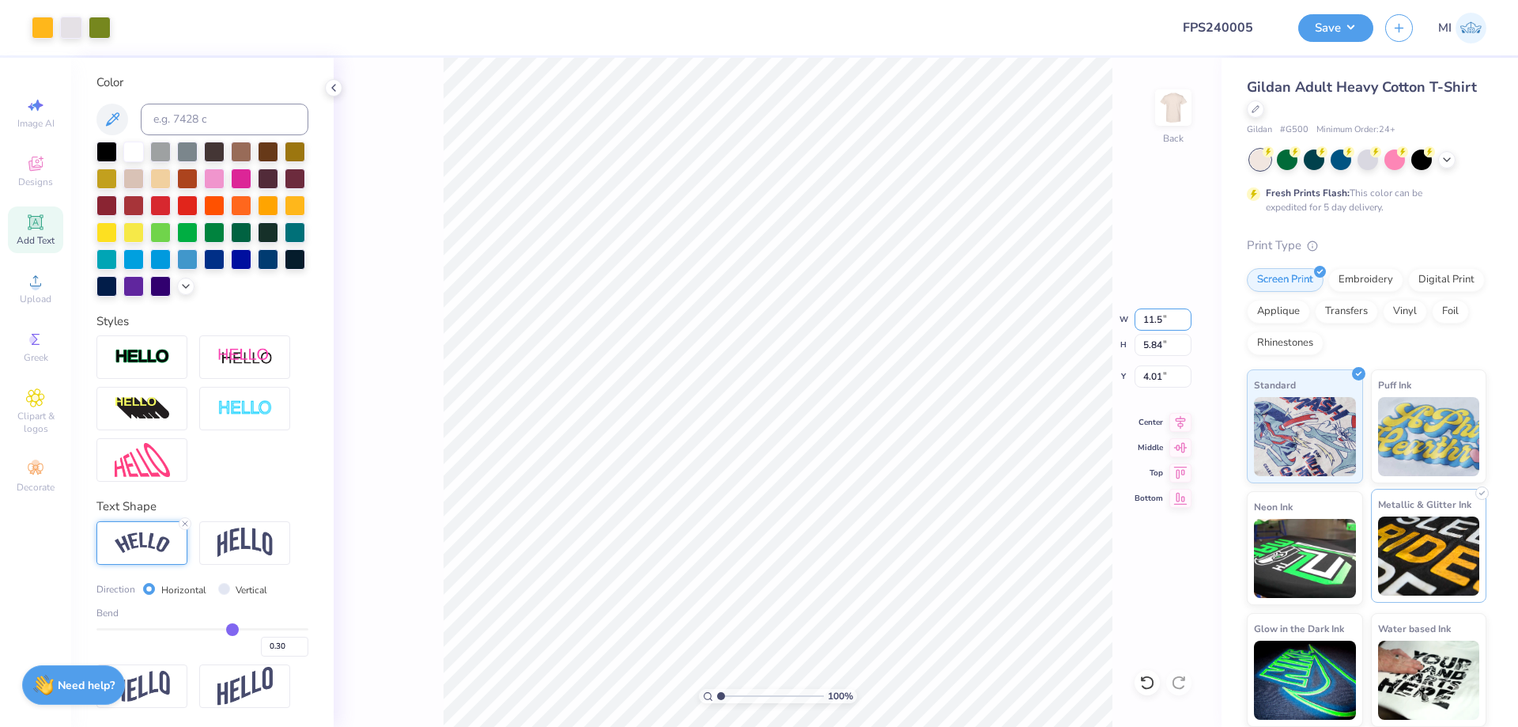
type input "5.61"
click at [957, 379] on input "4.12" at bounding box center [1163, 376] width 57 height 22
type input "3.00"
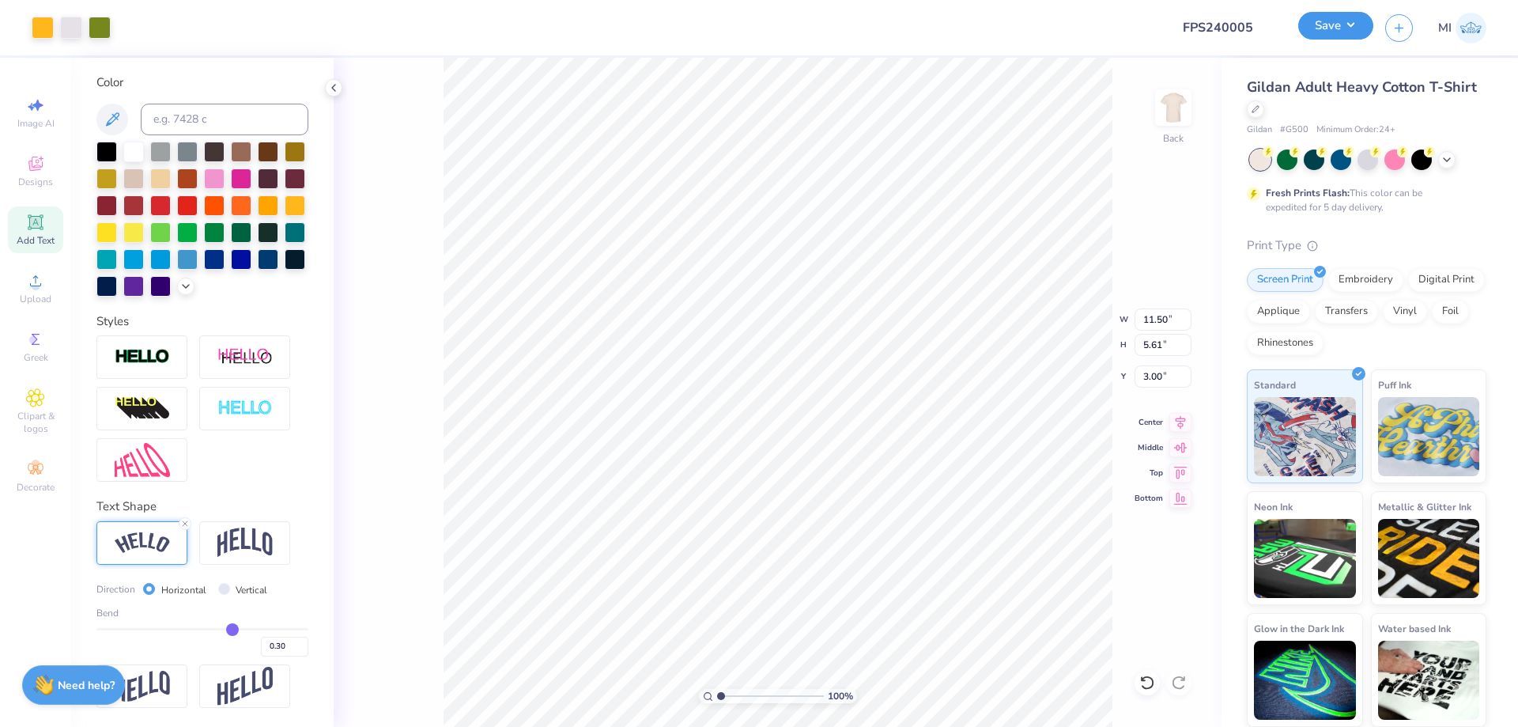
click at [957, 28] on button "Save" at bounding box center [1335, 26] width 75 height 28
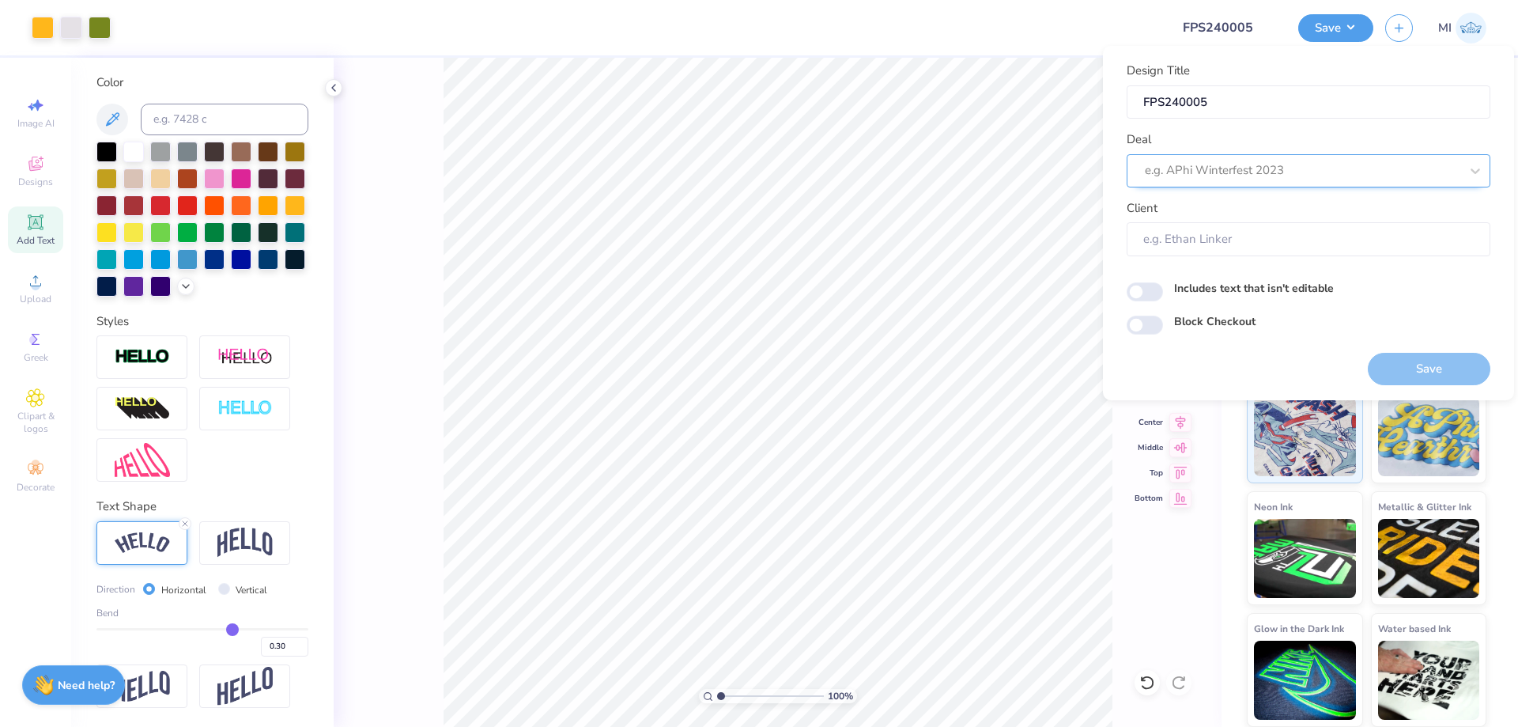
click at [957, 161] on div at bounding box center [1302, 170] width 315 height 21
click at [957, 214] on div "Design Tool Gallery" at bounding box center [1308, 213] width 351 height 26
type input "Design Tool Gallery"
type input "Design Tool Gallery User"
click at [957, 364] on button "Save" at bounding box center [1429, 369] width 123 height 32
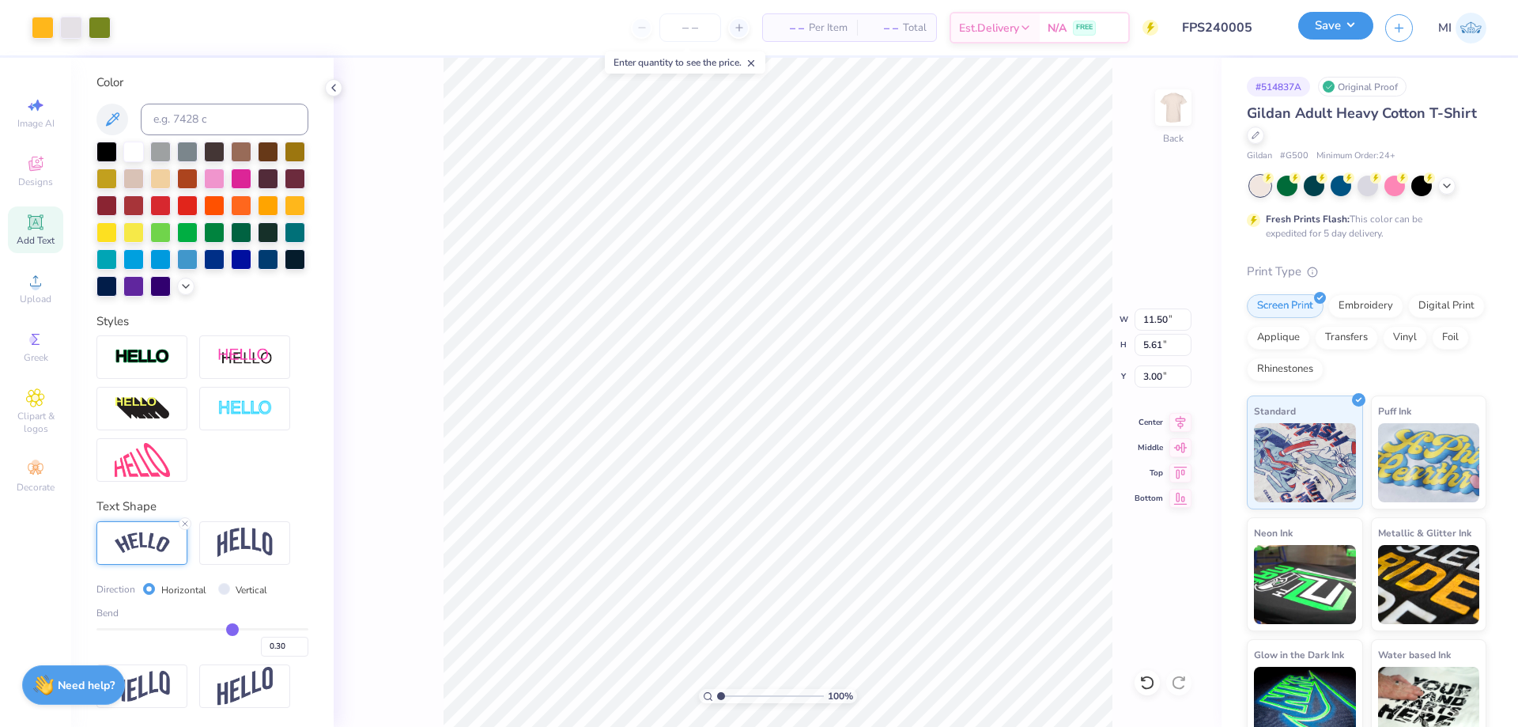
click at [957, 25] on button "Save" at bounding box center [1335, 26] width 75 height 28
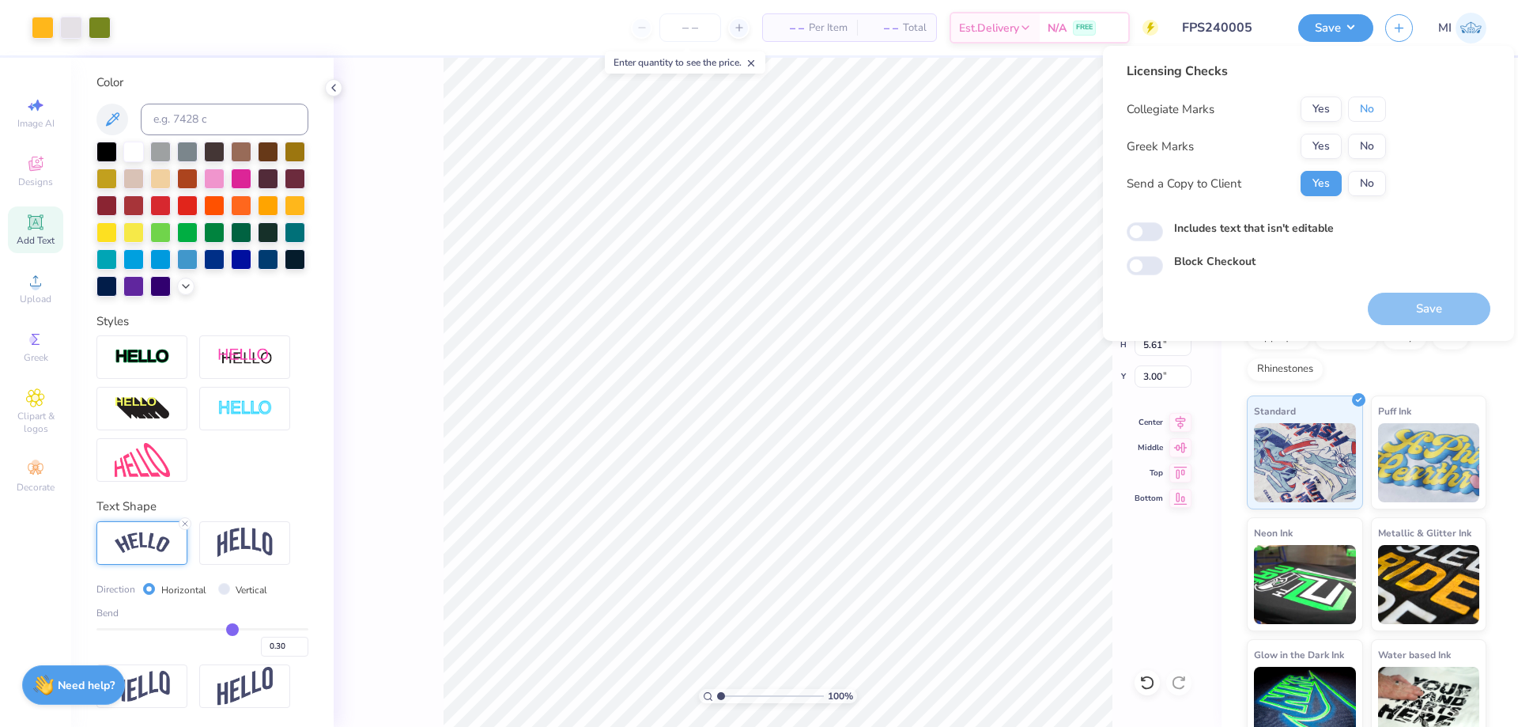
drag, startPoint x: 1373, startPoint y: 106, endPoint x: 1344, endPoint y: 133, distance: 39.2
click at [957, 108] on button "No" at bounding box center [1367, 108] width 38 height 25
click at [957, 149] on button "Yes" at bounding box center [1321, 146] width 41 height 25
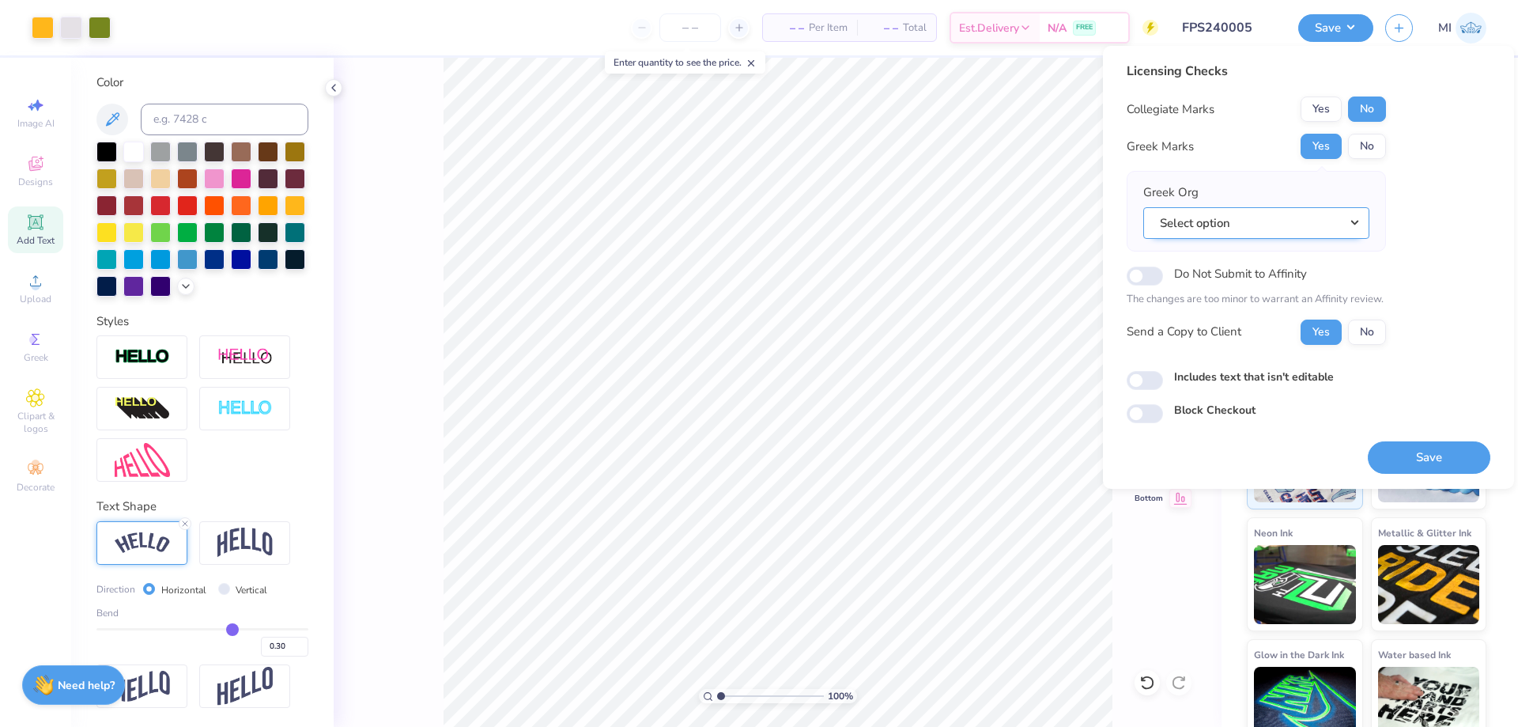
click at [957, 207] on div "Greek Org Select option" at bounding box center [1256, 210] width 226 height 55
click at [957, 222] on button "Select option" at bounding box center [1256, 223] width 226 height 32
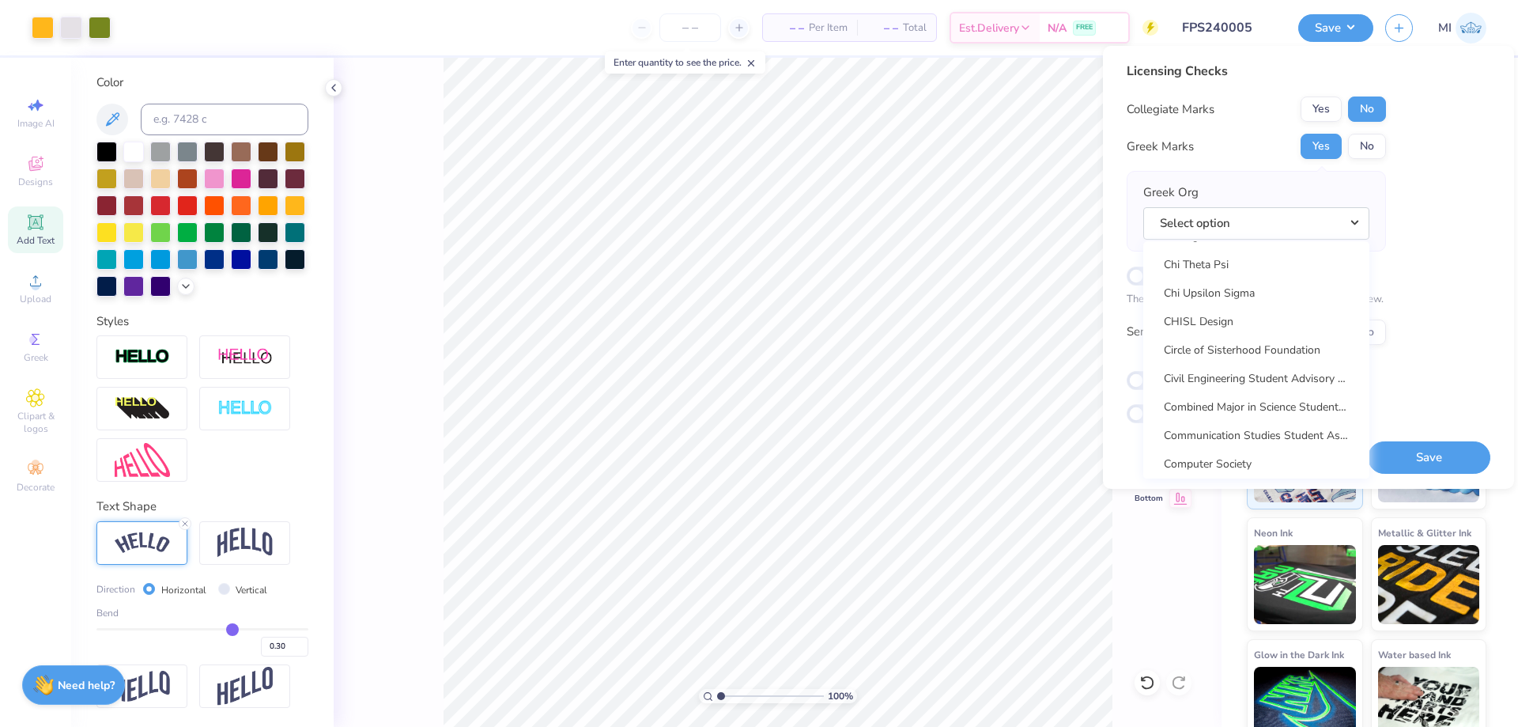
scroll to position [2941, 0]
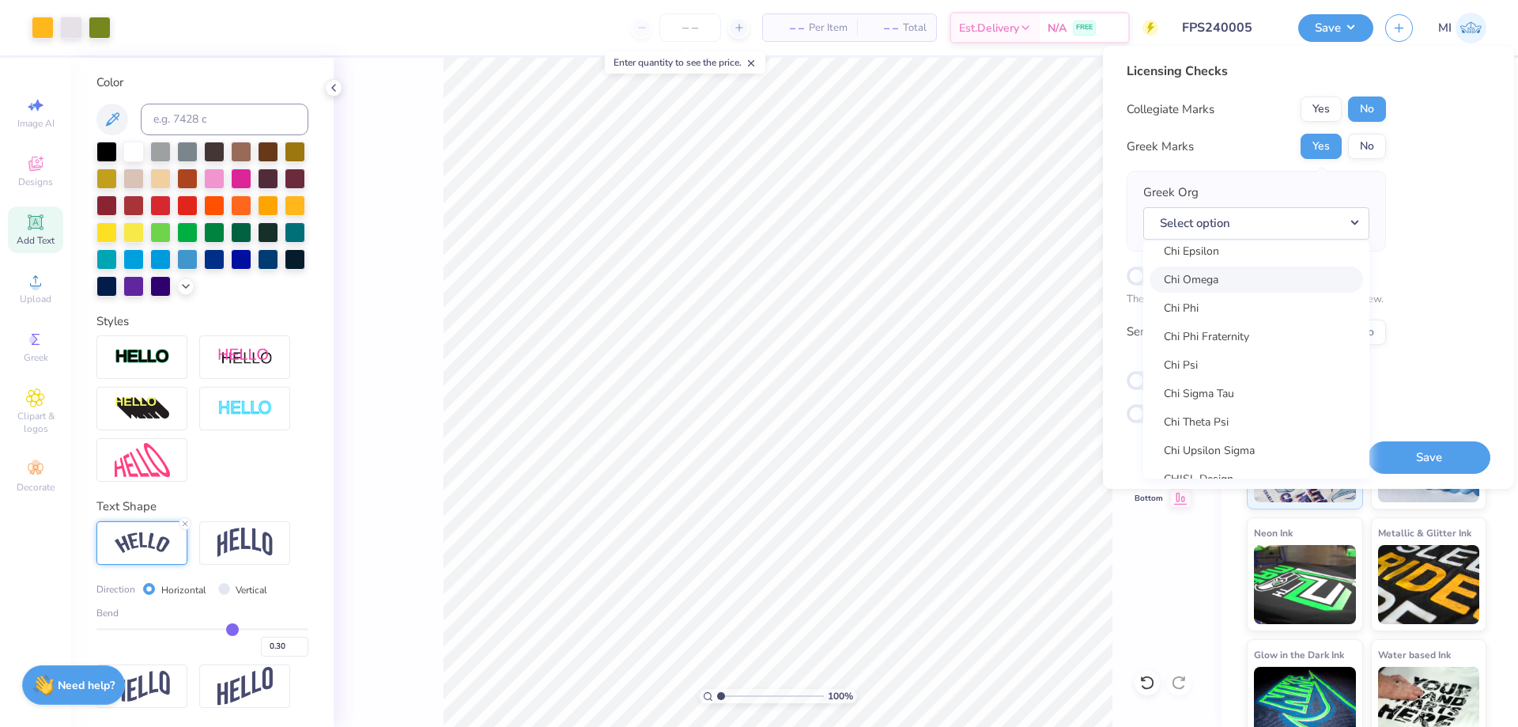
click at [957, 286] on link "Chi Omega" at bounding box center [1256, 279] width 213 height 26
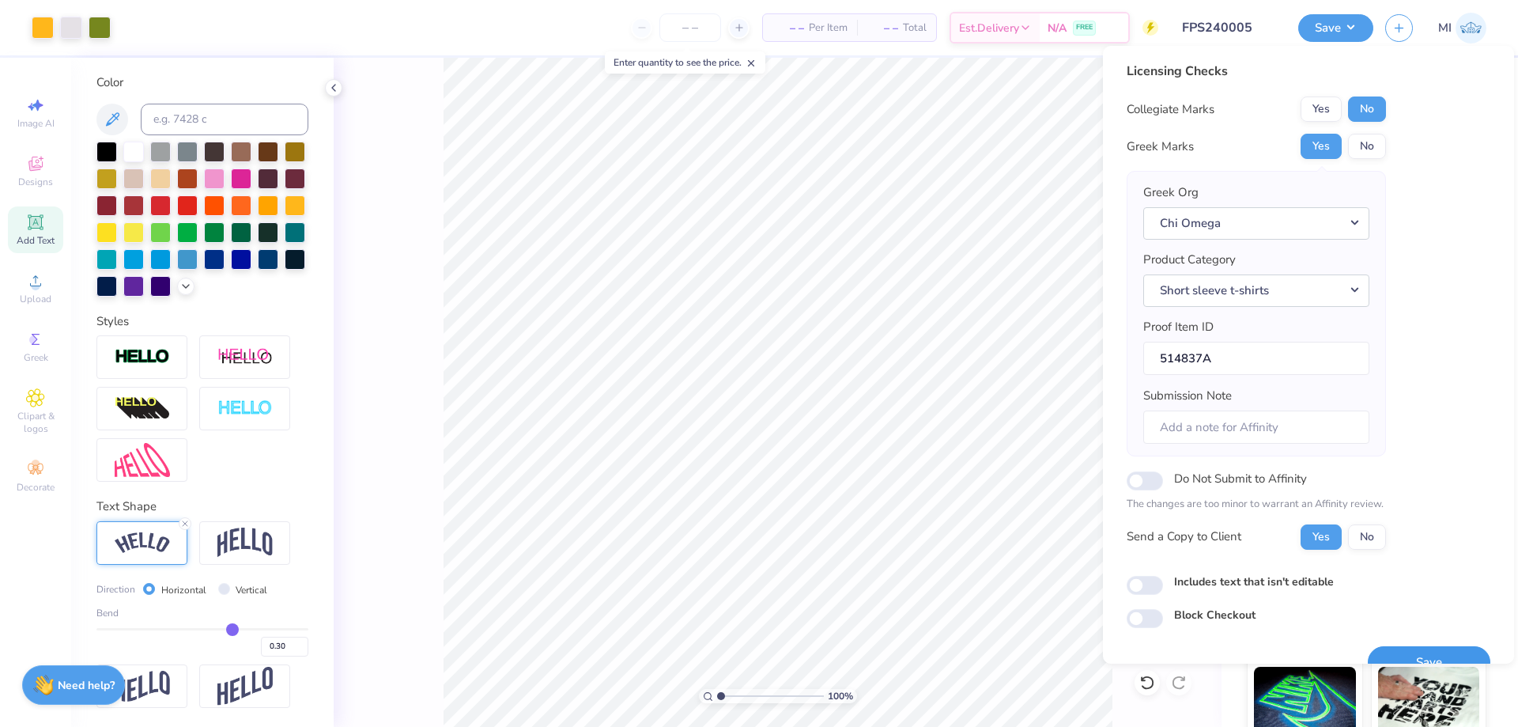
click at [957, 648] on button "Save" at bounding box center [1429, 662] width 123 height 32
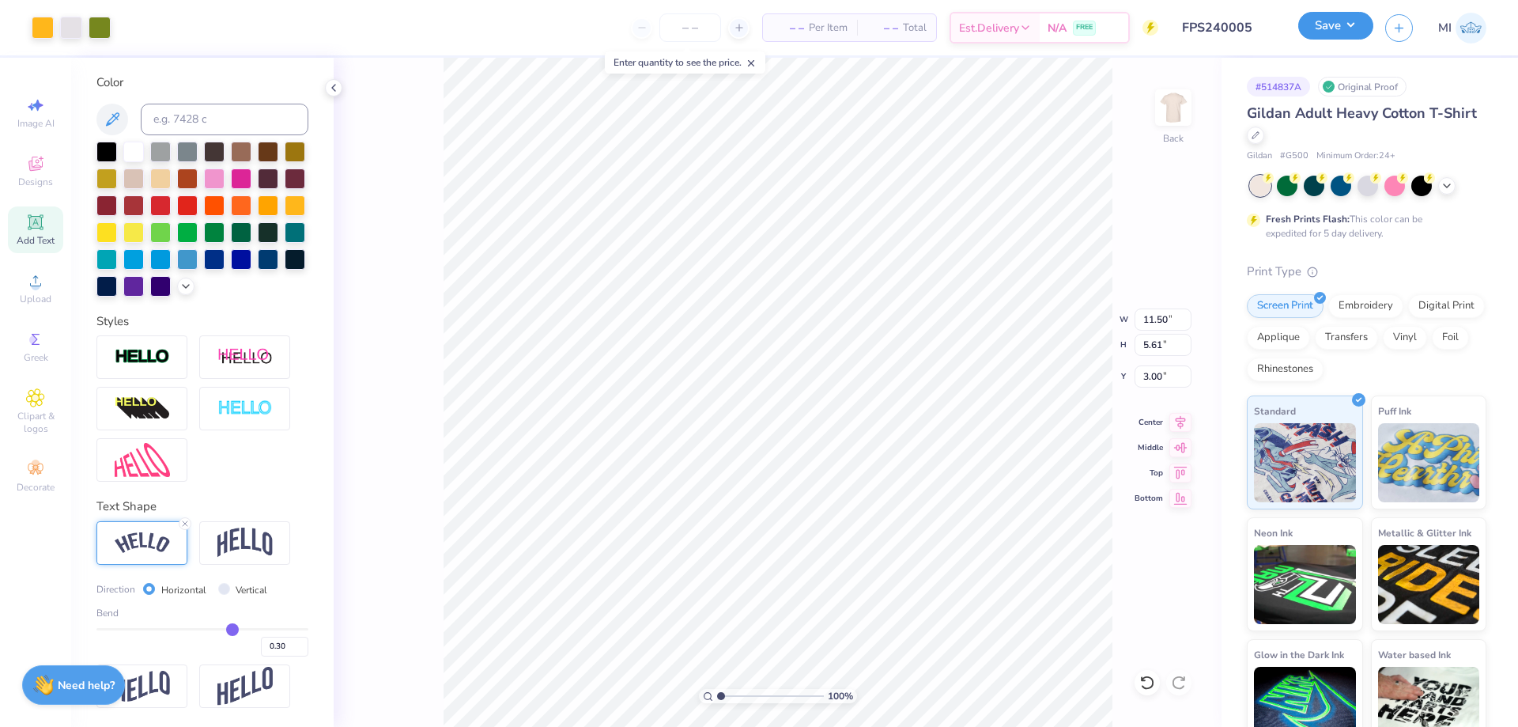
click at [957, 32] on button "Save" at bounding box center [1335, 26] width 75 height 28
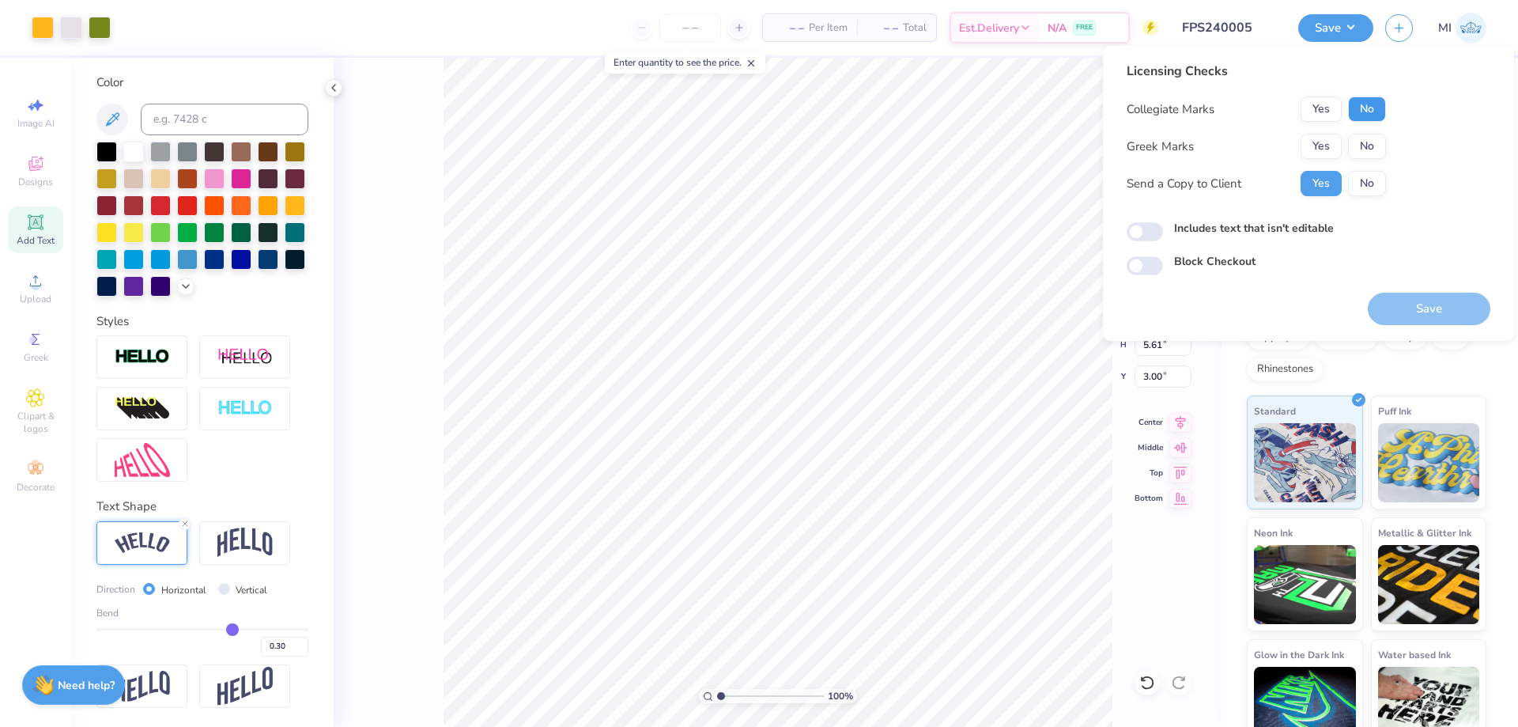
click at [957, 106] on button "No" at bounding box center [1367, 108] width 38 height 25
click at [957, 148] on button "Yes" at bounding box center [1321, 146] width 41 height 25
